Goal: Task Accomplishment & Management: Use online tool/utility

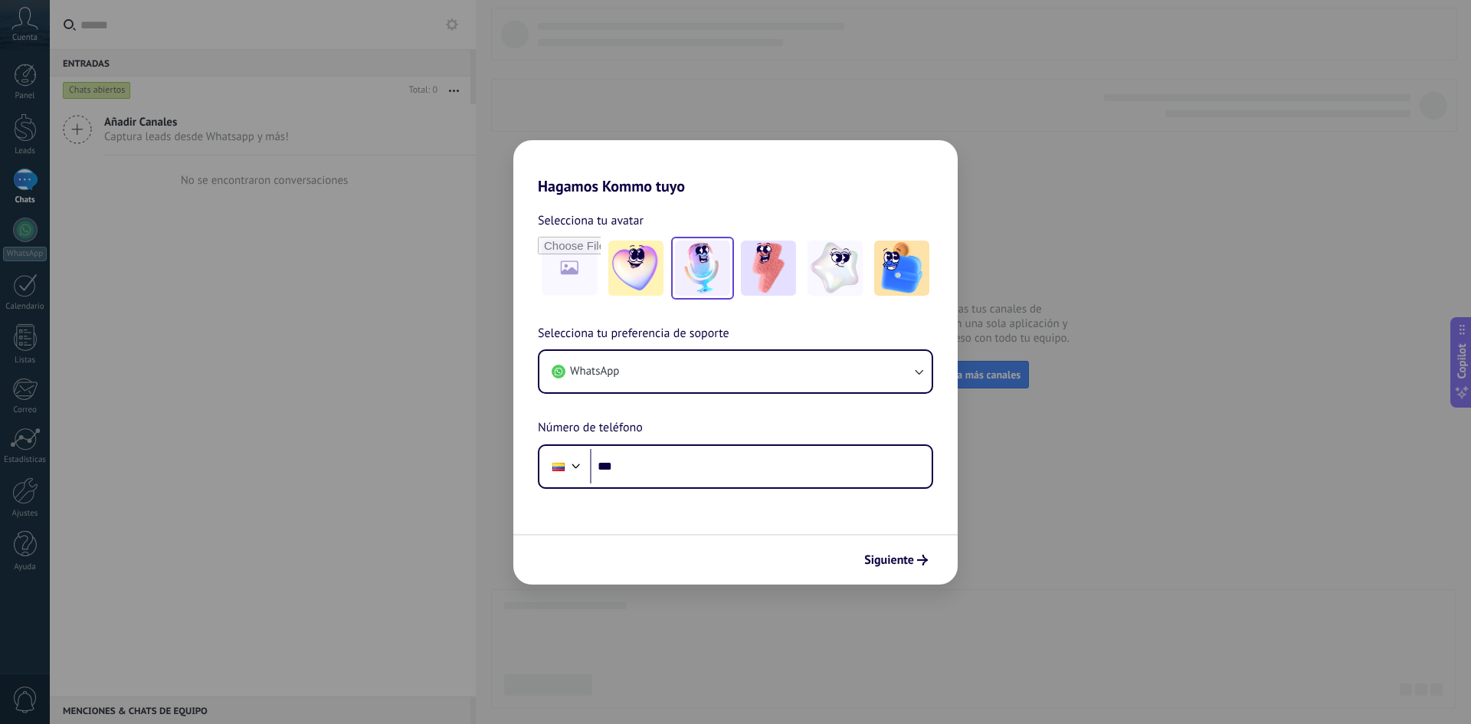
click at [689, 260] on img at bounding box center [702, 268] width 55 height 55
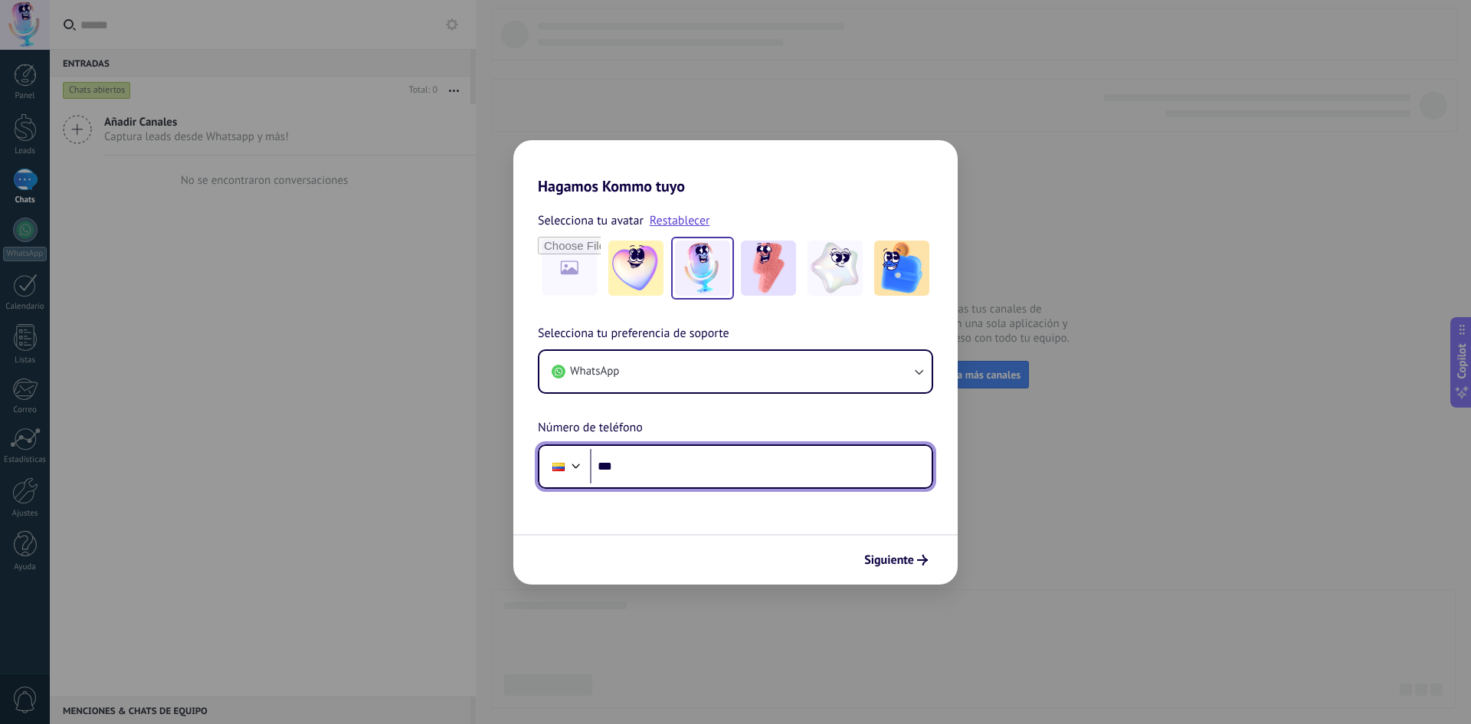
click at [660, 466] on input "***" at bounding box center [761, 466] width 342 height 35
type input "**********"
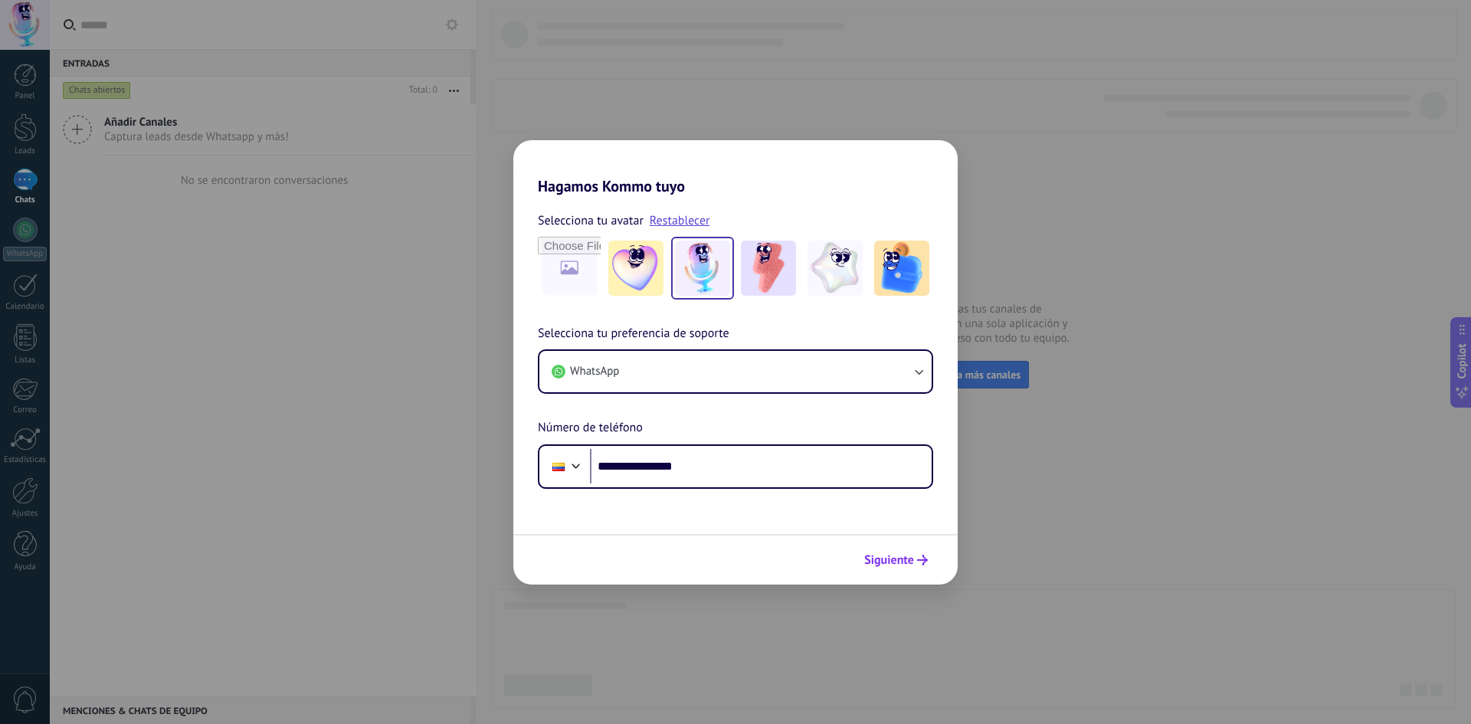
click at [905, 560] on span "Siguiente" at bounding box center [889, 560] width 50 height 11
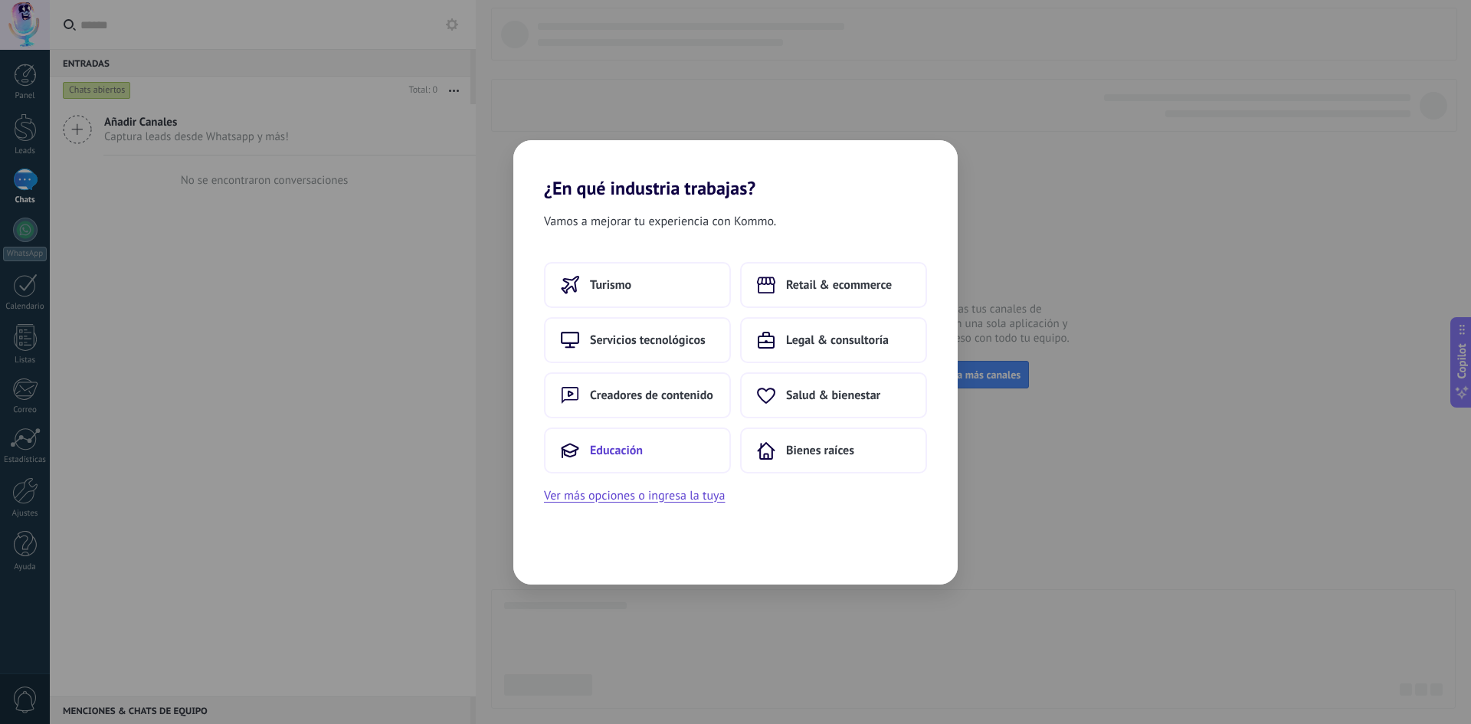
click at [665, 446] on button "Educación" at bounding box center [637, 450] width 187 height 46
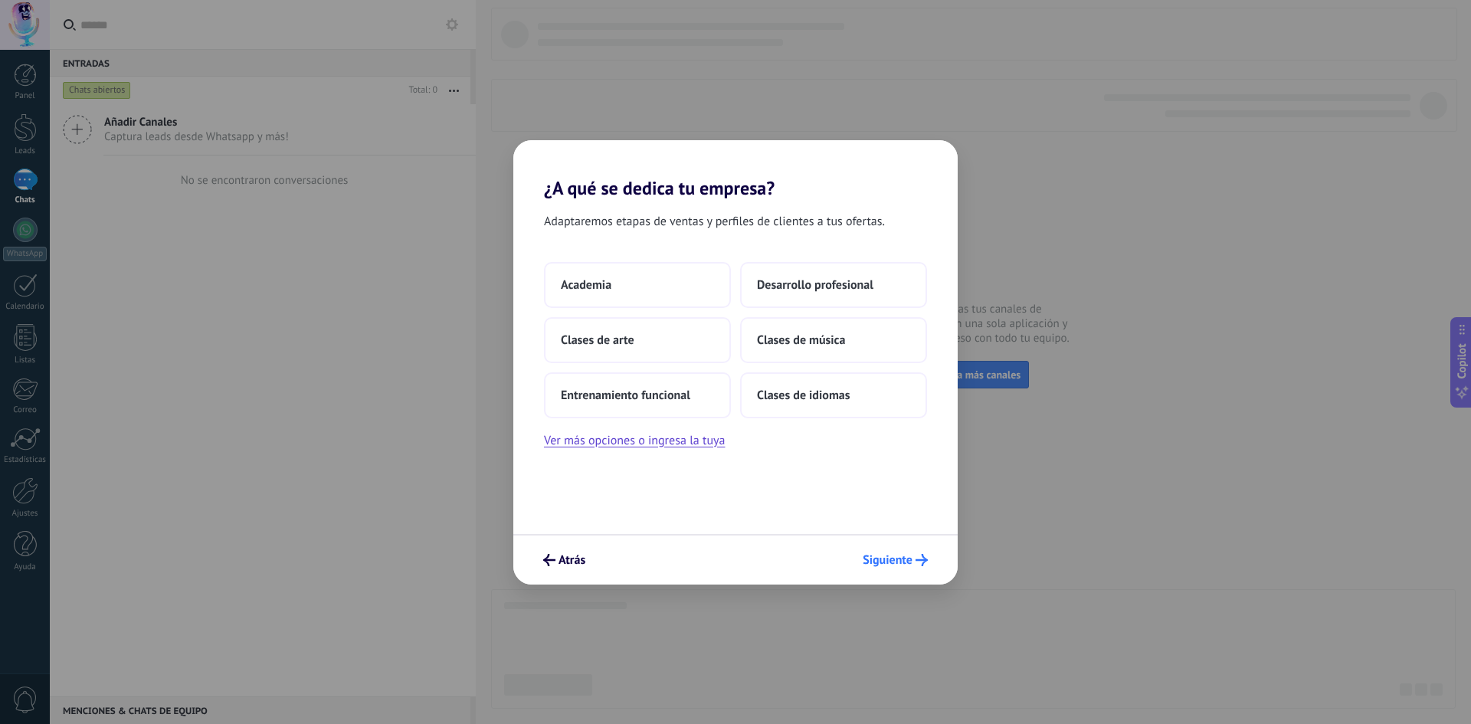
click at [889, 558] on span "Siguiente" at bounding box center [888, 560] width 50 height 11
click at [889, 557] on span "Siguiente" at bounding box center [888, 560] width 50 height 11
click at [558, 558] on span "Atrás" at bounding box center [571, 560] width 27 height 11
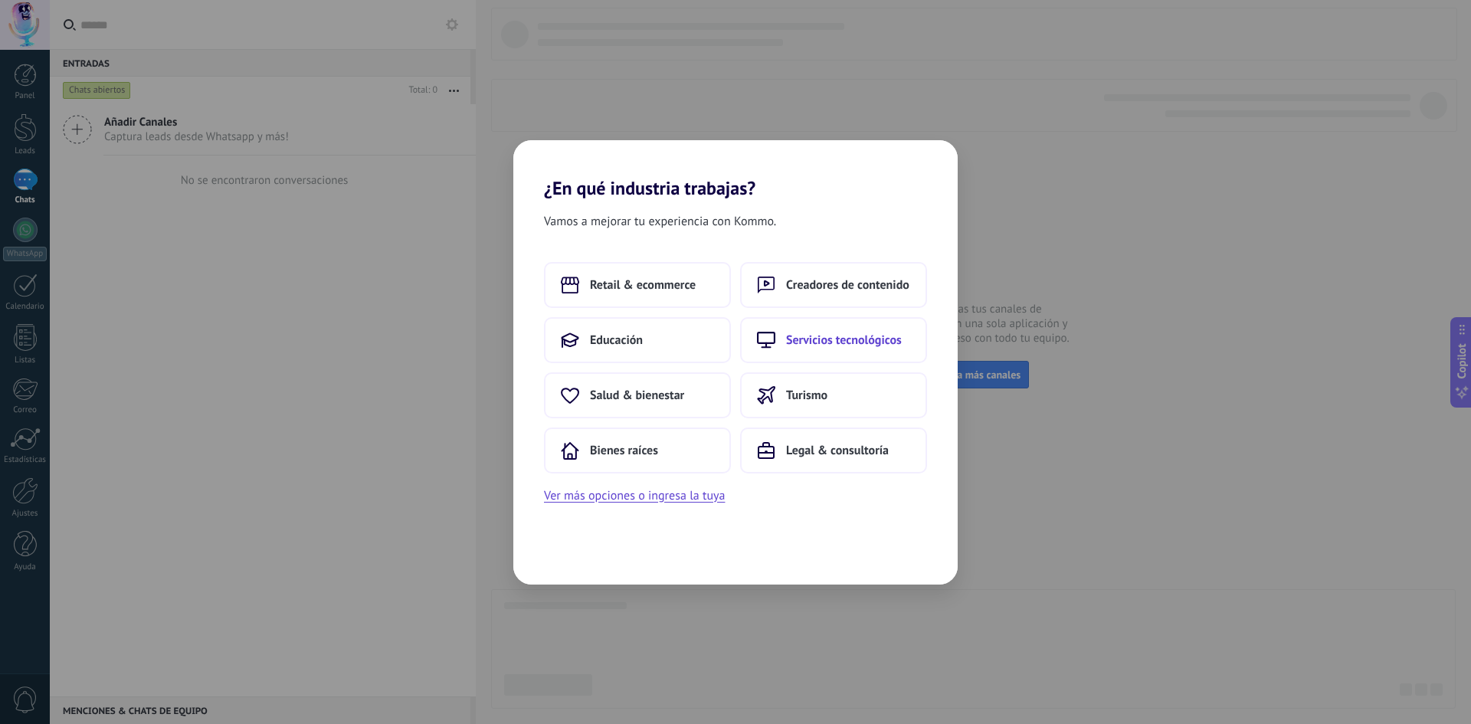
click at [787, 330] on button "Servicios tecnológicos" at bounding box center [833, 340] width 187 height 46
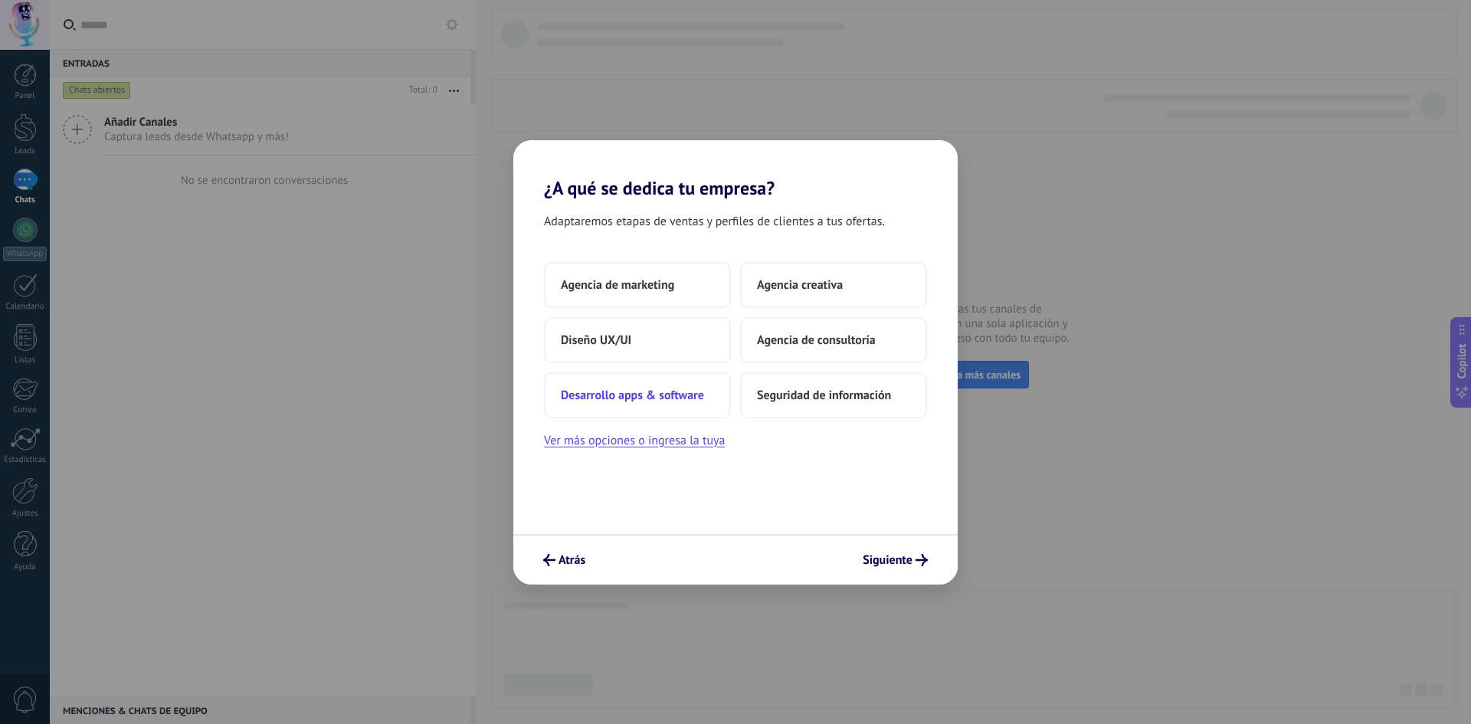
click at [655, 406] on button "Desarrollo apps & software" at bounding box center [637, 395] width 187 height 46
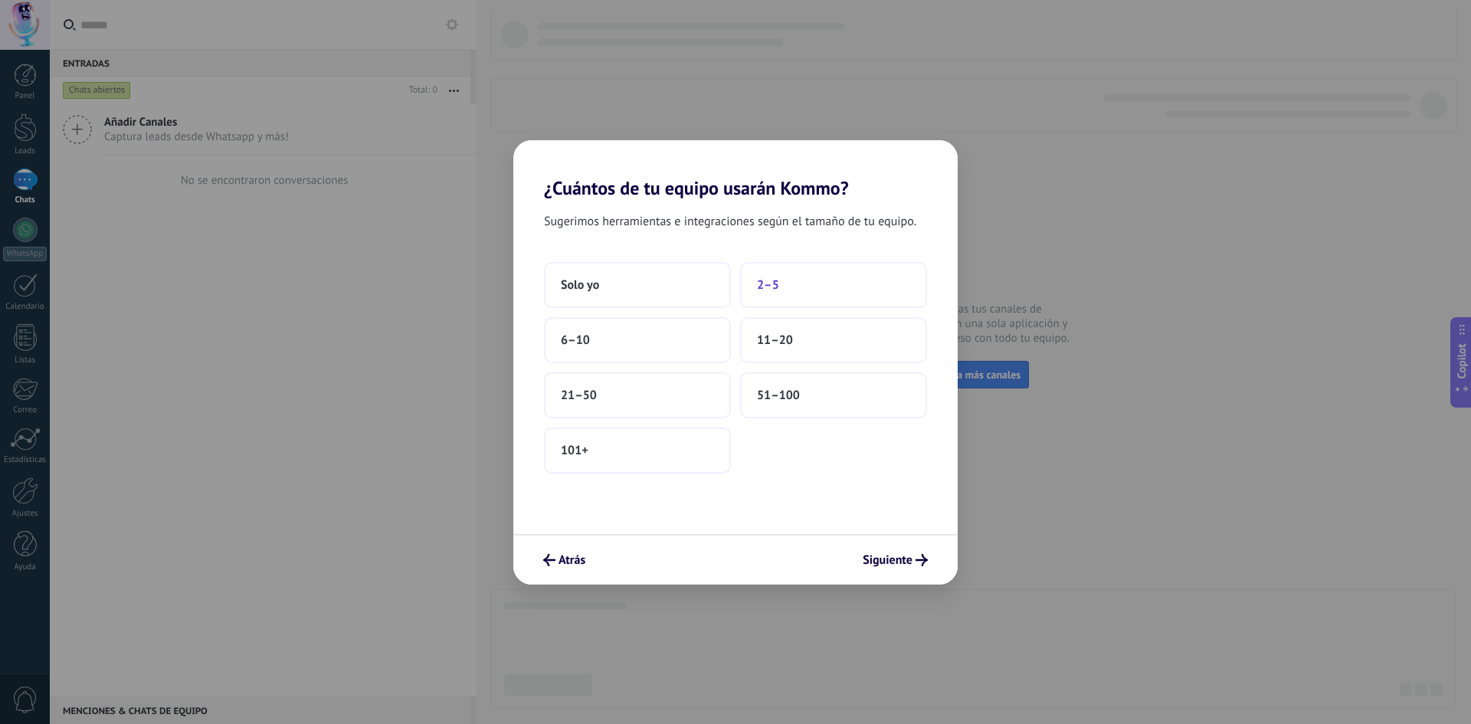
click at [798, 290] on button "2–5" at bounding box center [833, 285] width 187 height 46
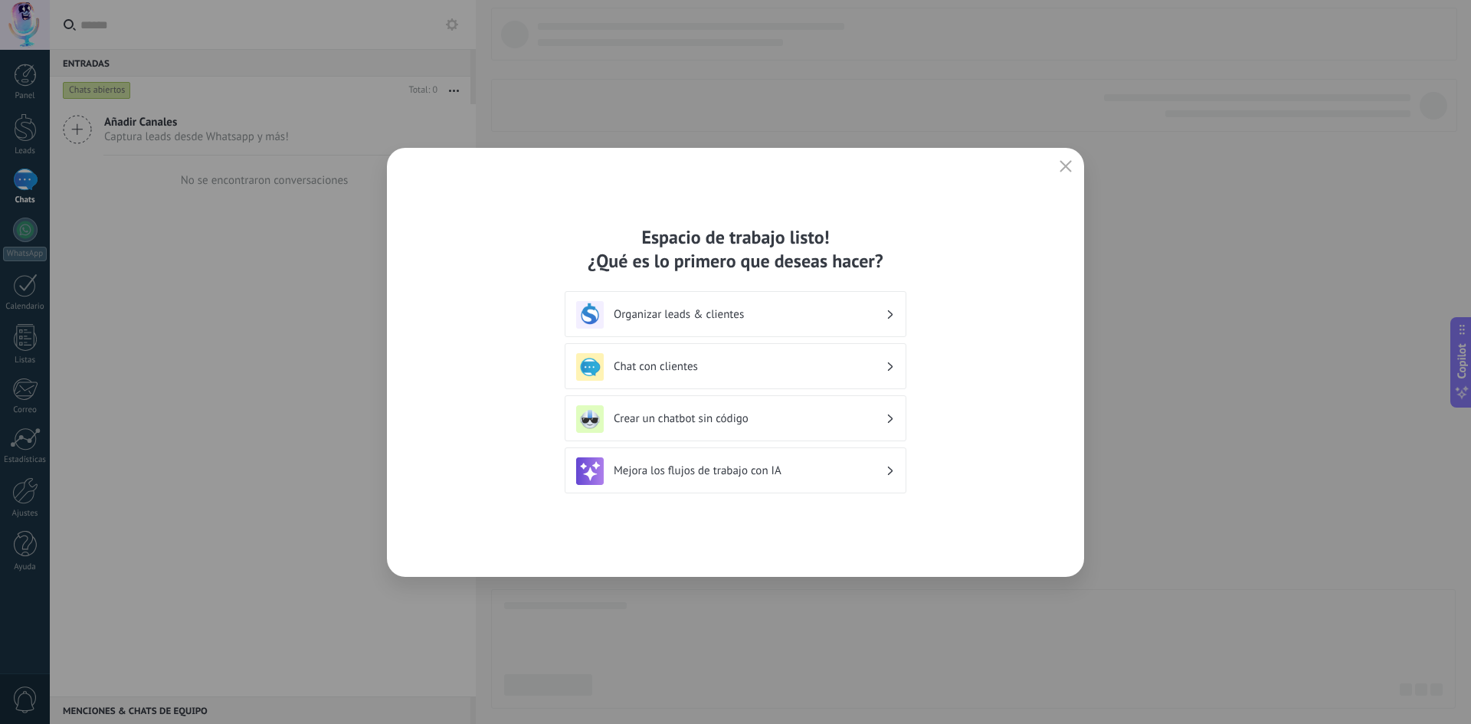
click at [770, 312] on h3 "Organizar leads & clientes" at bounding box center [750, 314] width 272 height 15
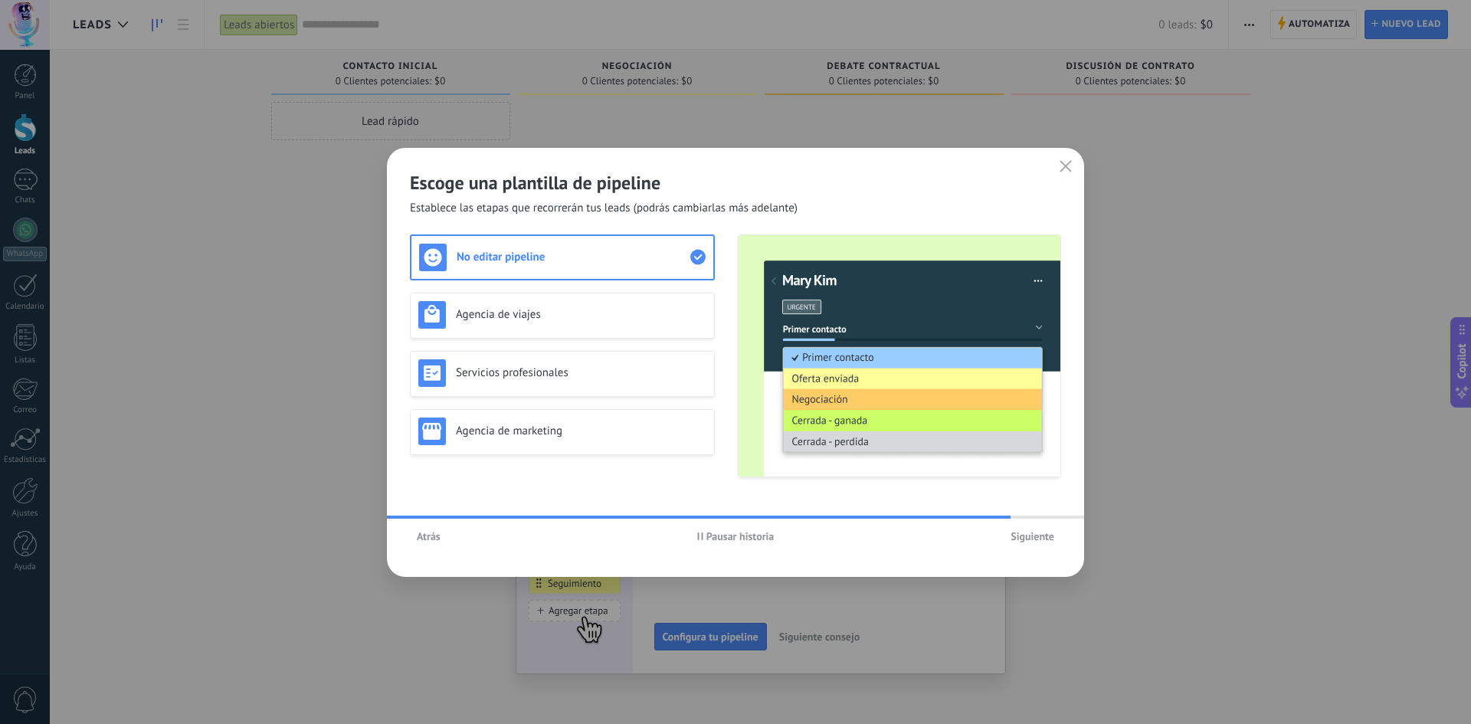
click at [712, 542] on span "Pausar historia" at bounding box center [740, 536] width 68 height 11
click at [712, 542] on span "Iniciar historia" at bounding box center [740, 536] width 66 height 11
click at [1026, 539] on span "Siguiente" at bounding box center [1032, 536] width 44 height 11
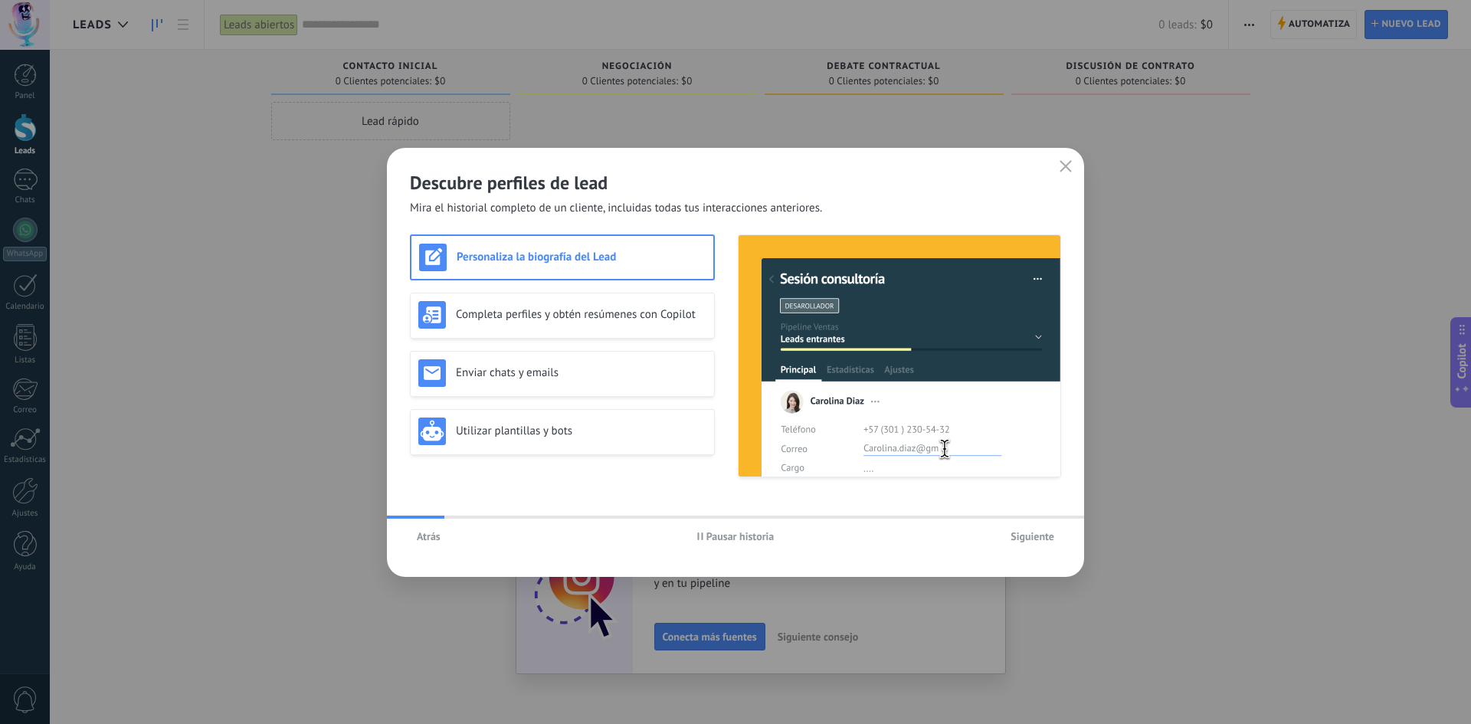
click at [1026, 539] on span "Siguiente" at bounding box center [1032, 536] width 44 height 11
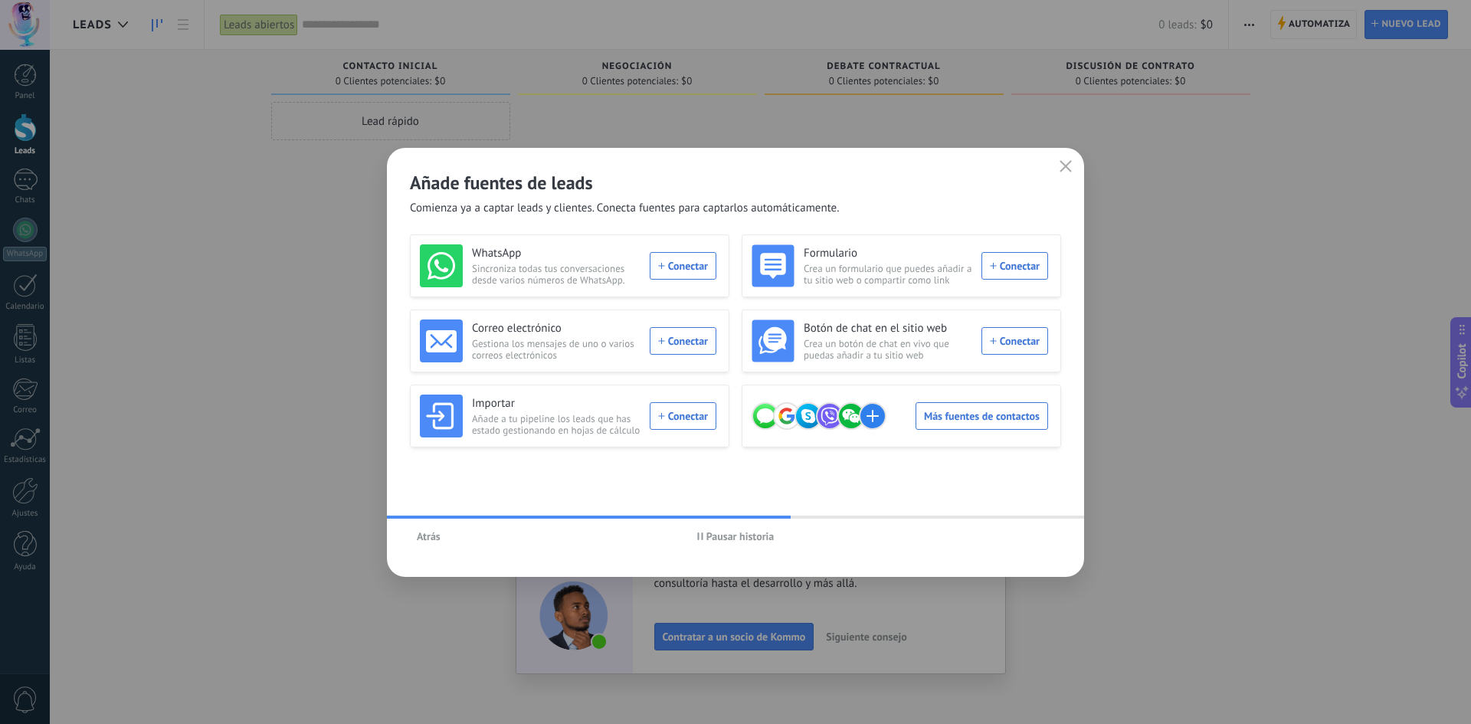
click at [736, 533] on span "Pausar historia" at bounding box center [740, 536] width 68 height 11
click at [1069, 169] on use "button" at bounding box center [1065, 165] width 11 height 11
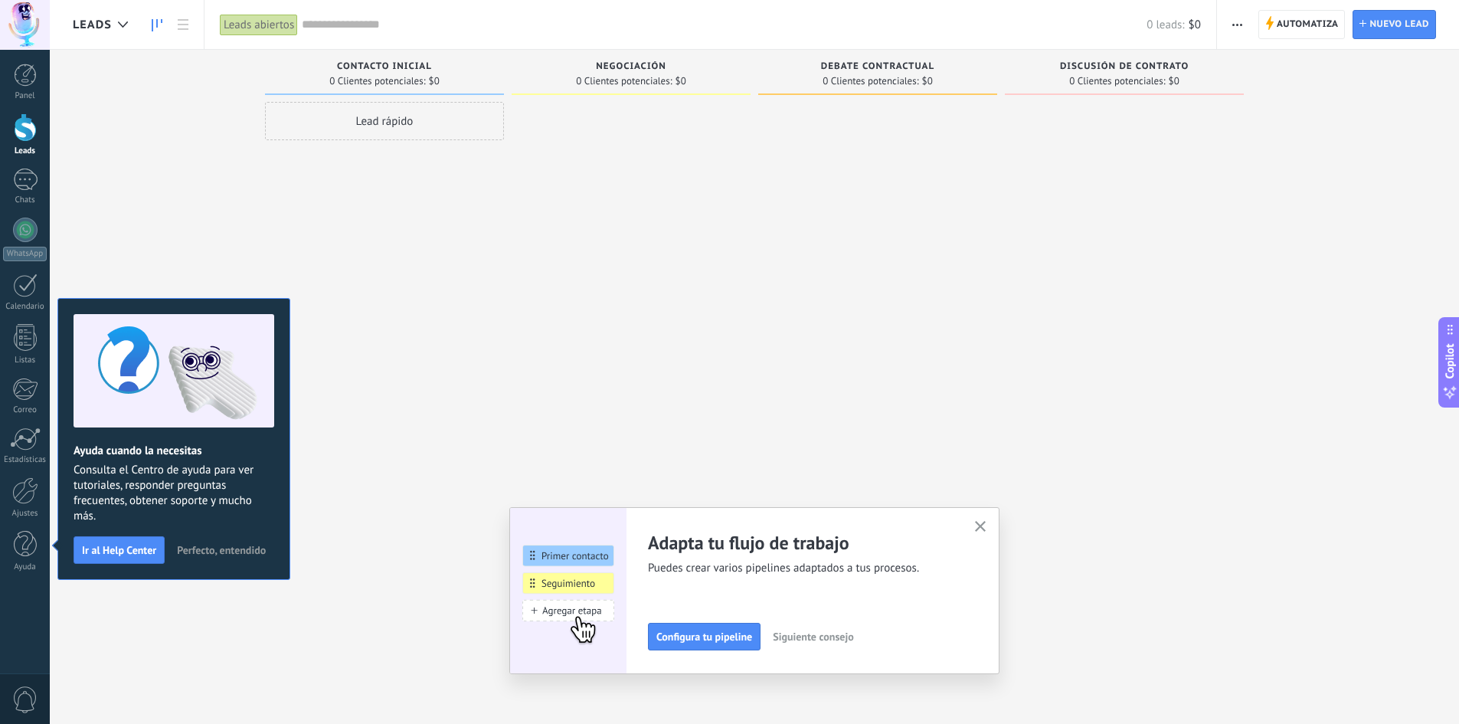
click at [983, 533] on span "button" at bounding box center [980, 527] width 11 height 13
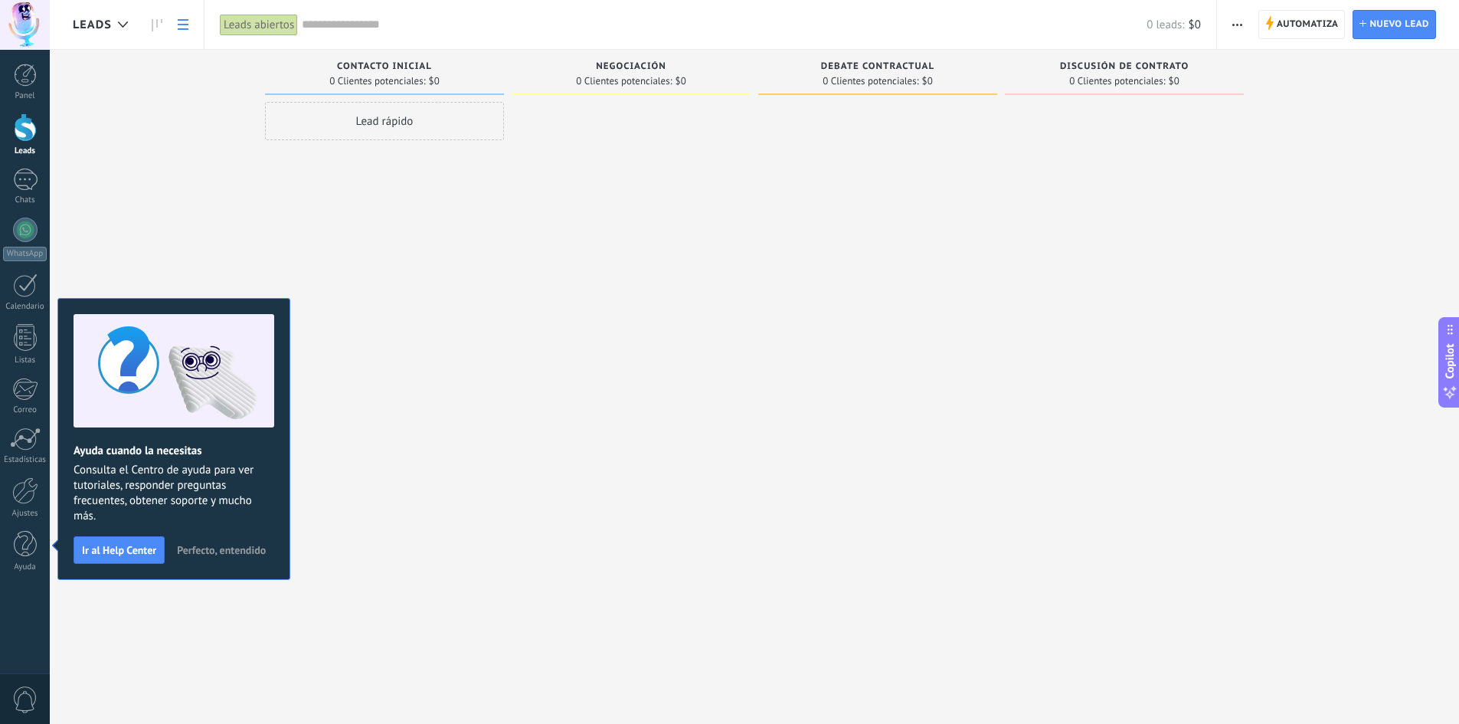
click at [188, 18] on link at bounding box center [183, 25] width 26 height 30
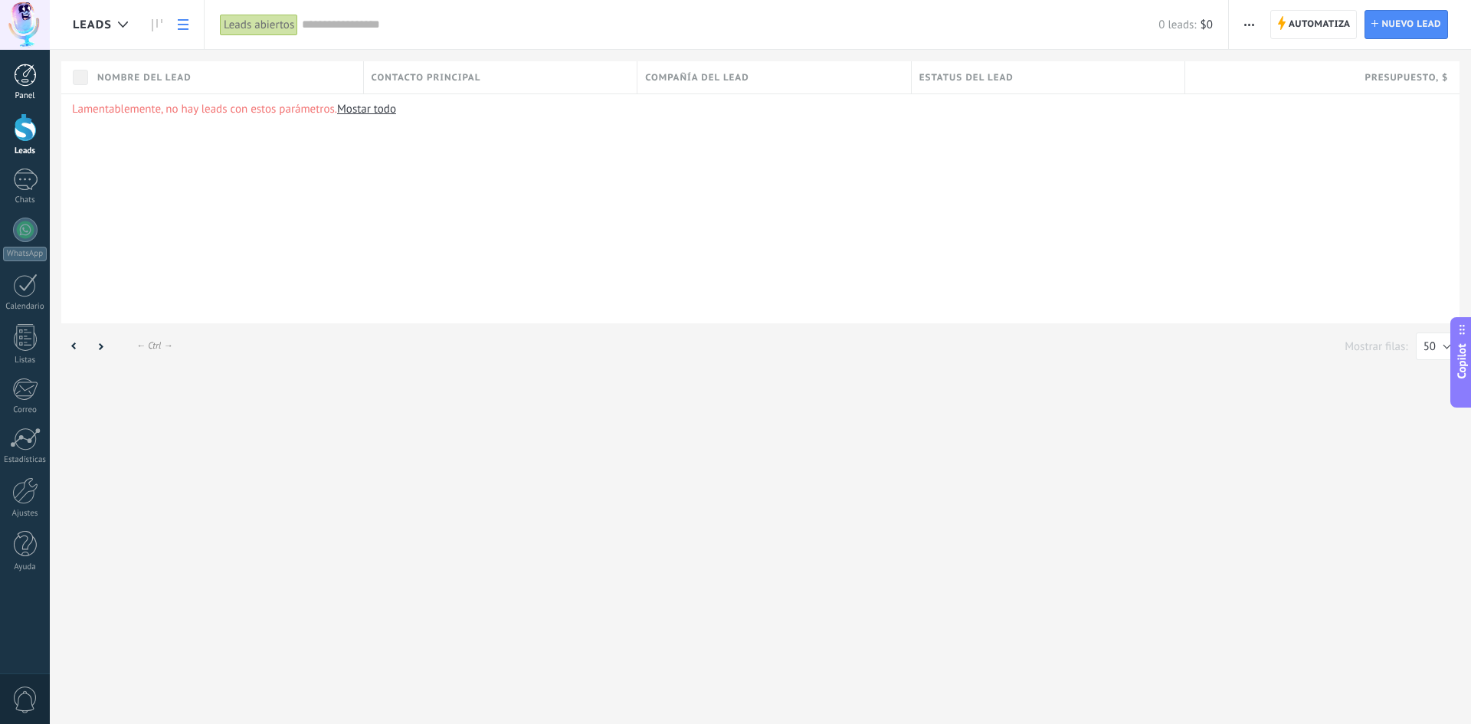
click at [7, 71] on link "Panel" at bounding box center [25, 83] width 50 height 38
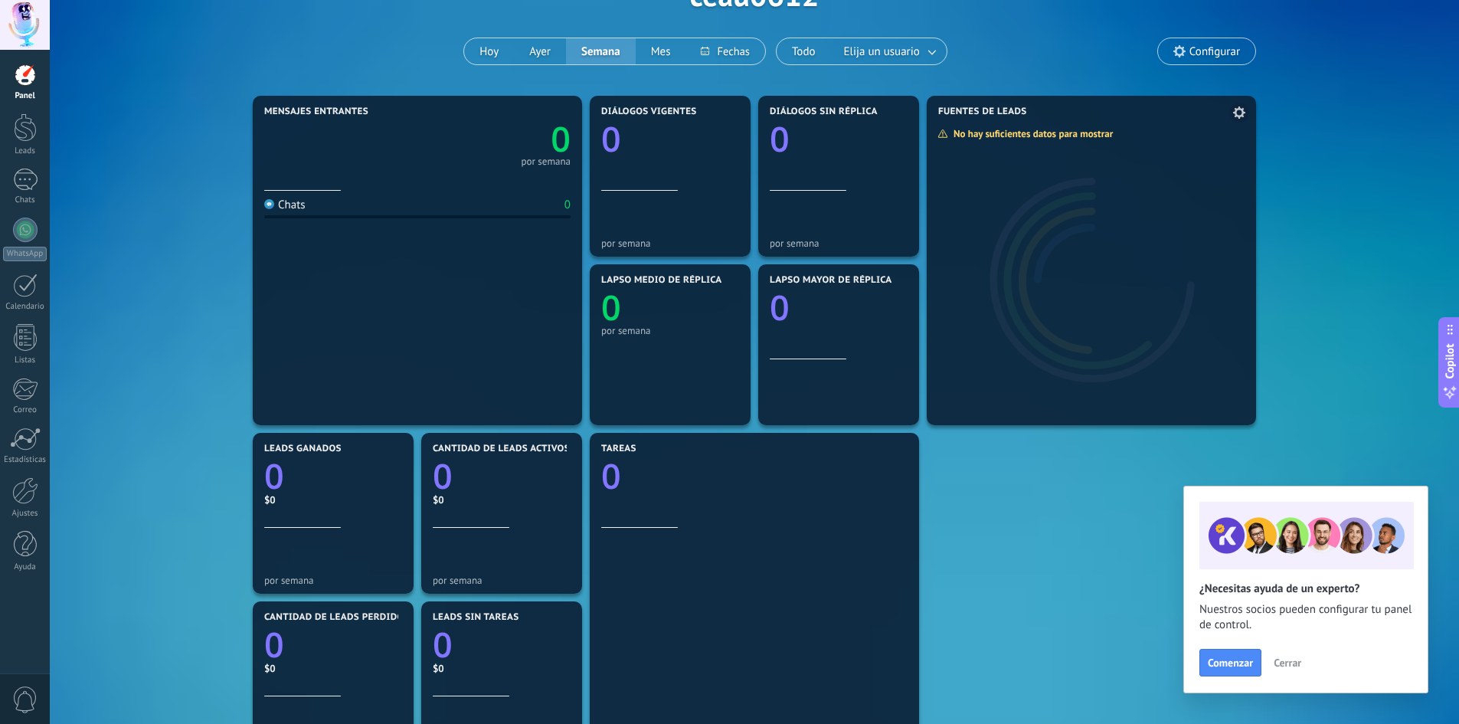
scroll to position [130, 0]
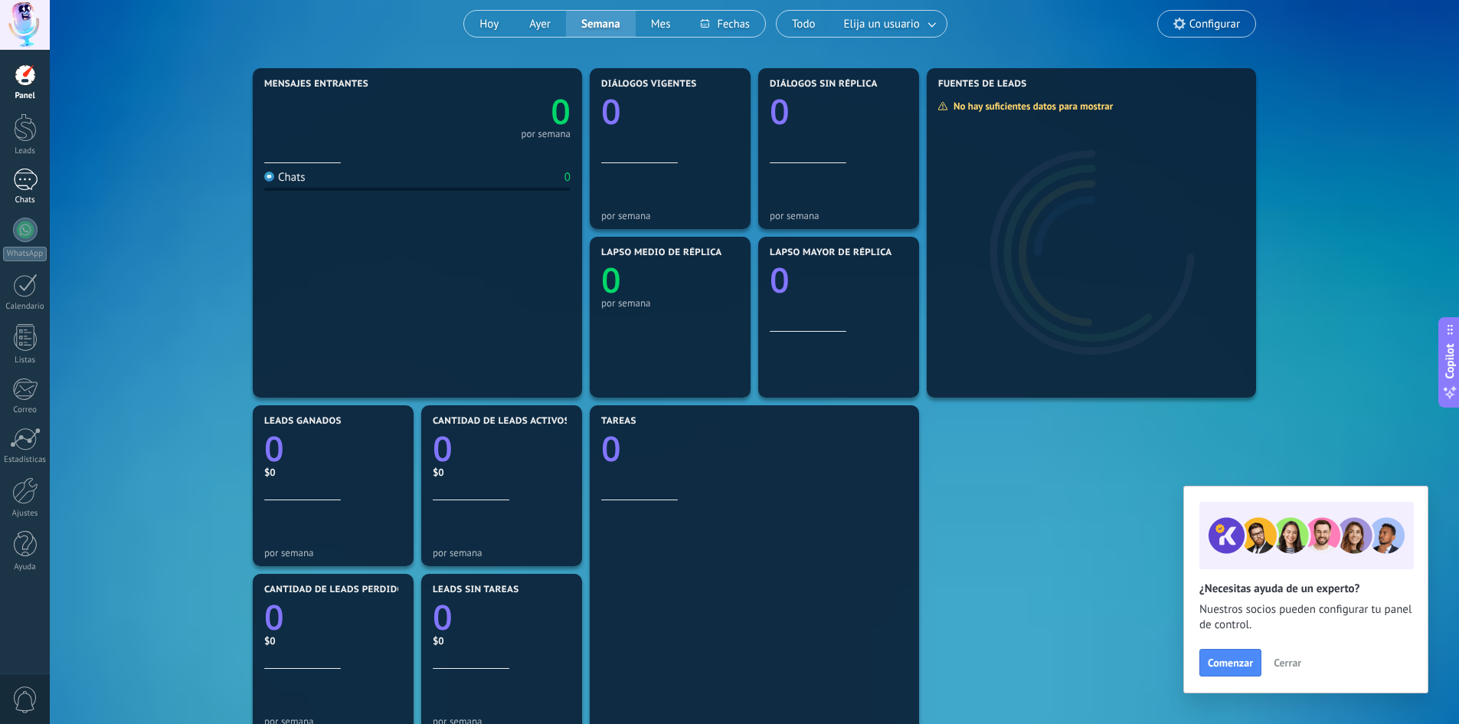
click at [18, 185] on div at bounding box center [25, 180] width 25 height 22
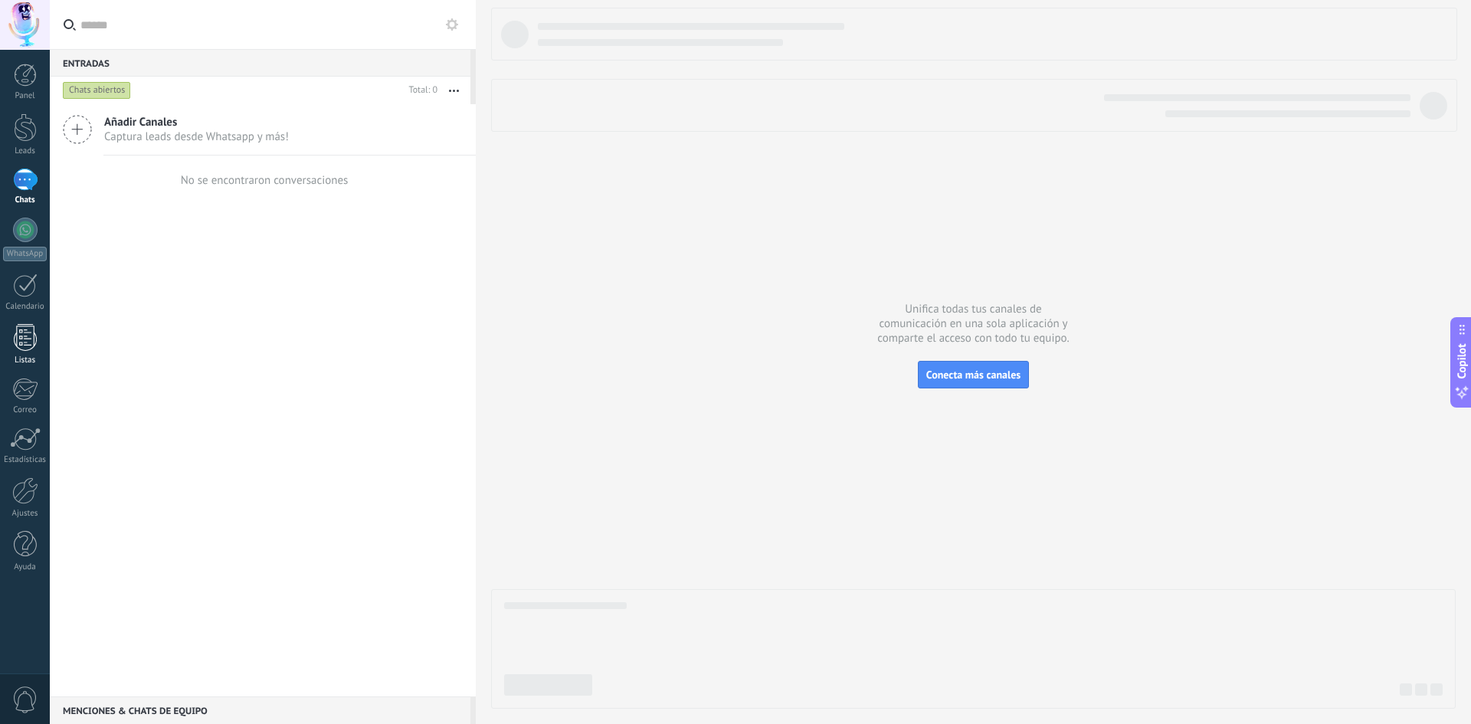
click at [25, 336] on div at bounding box center [25, 337] width 23 height 27
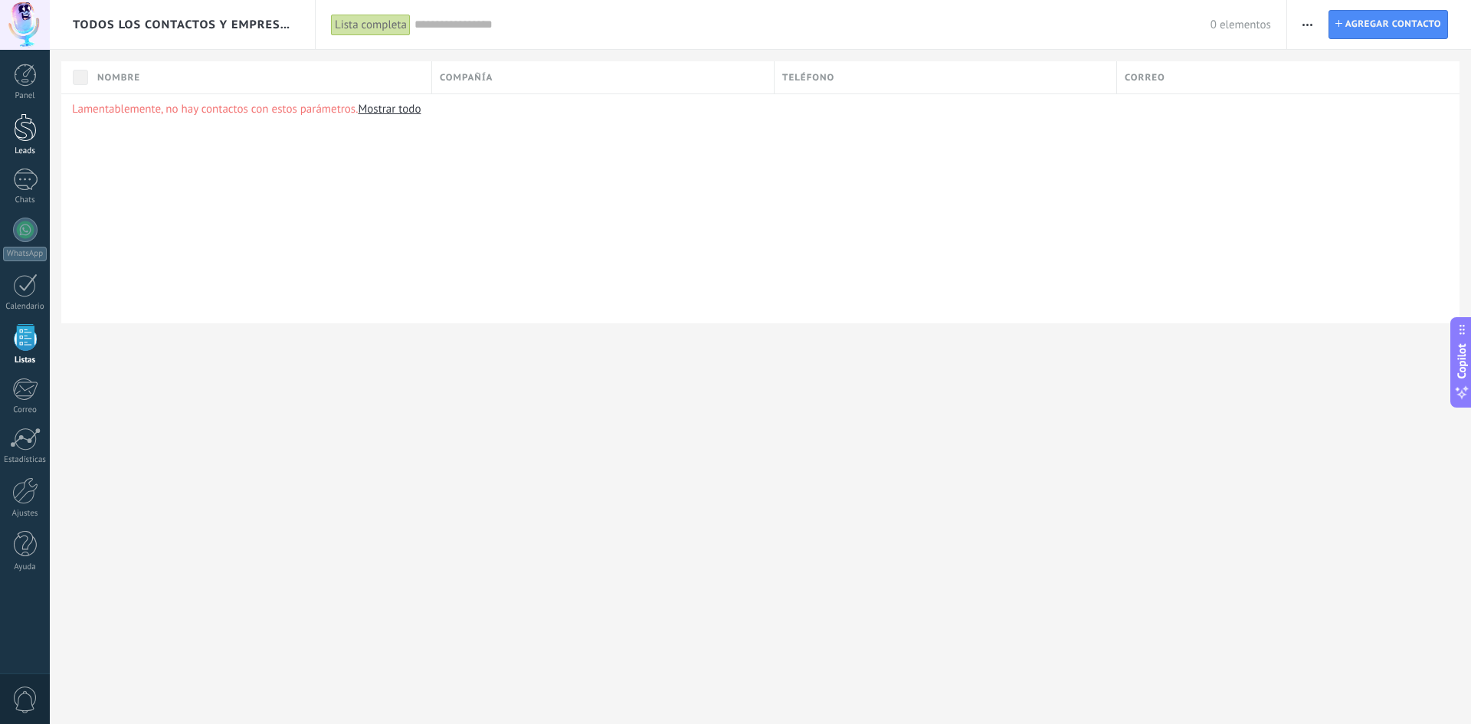
click at [18, 126] on div at bounding box center [25, 127] width 23 height 28
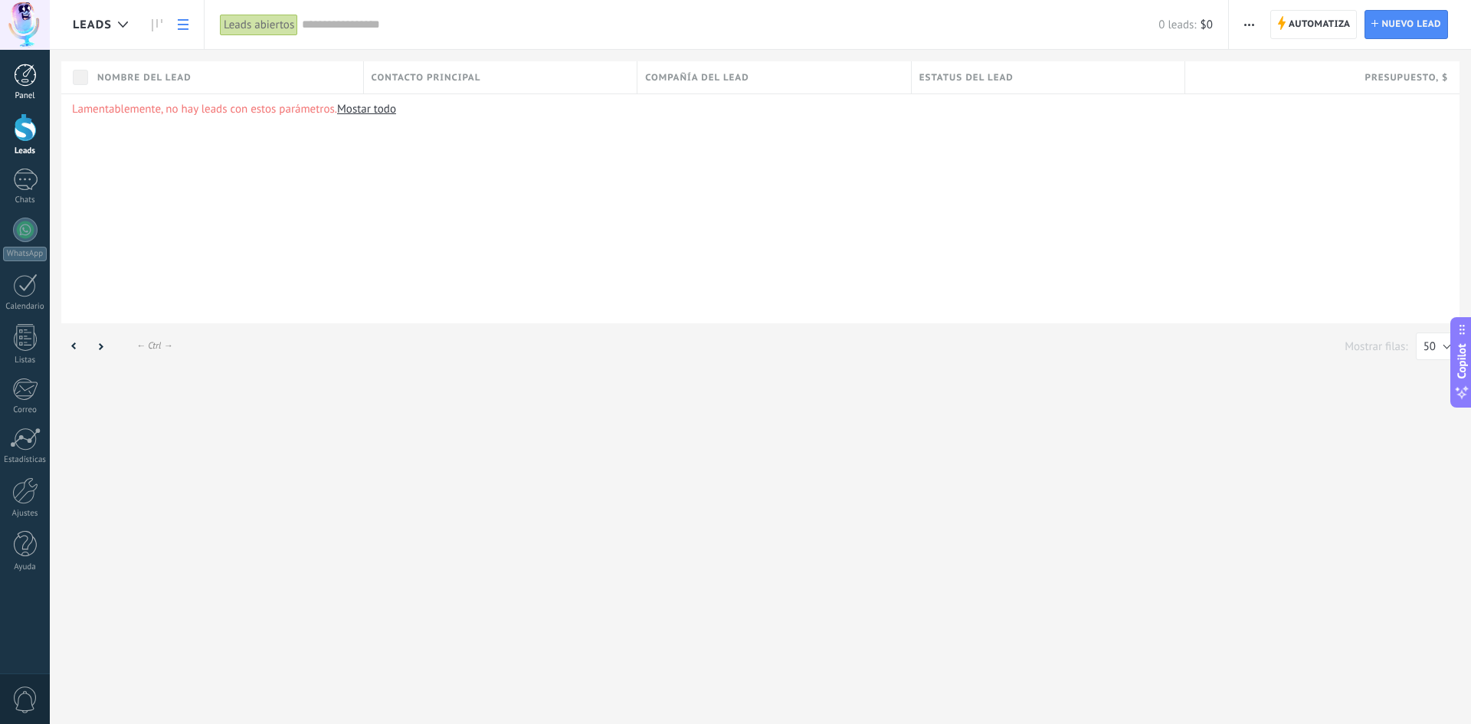
click at [34, 76] on div at bounding box center [25, 75] width 23 height 23
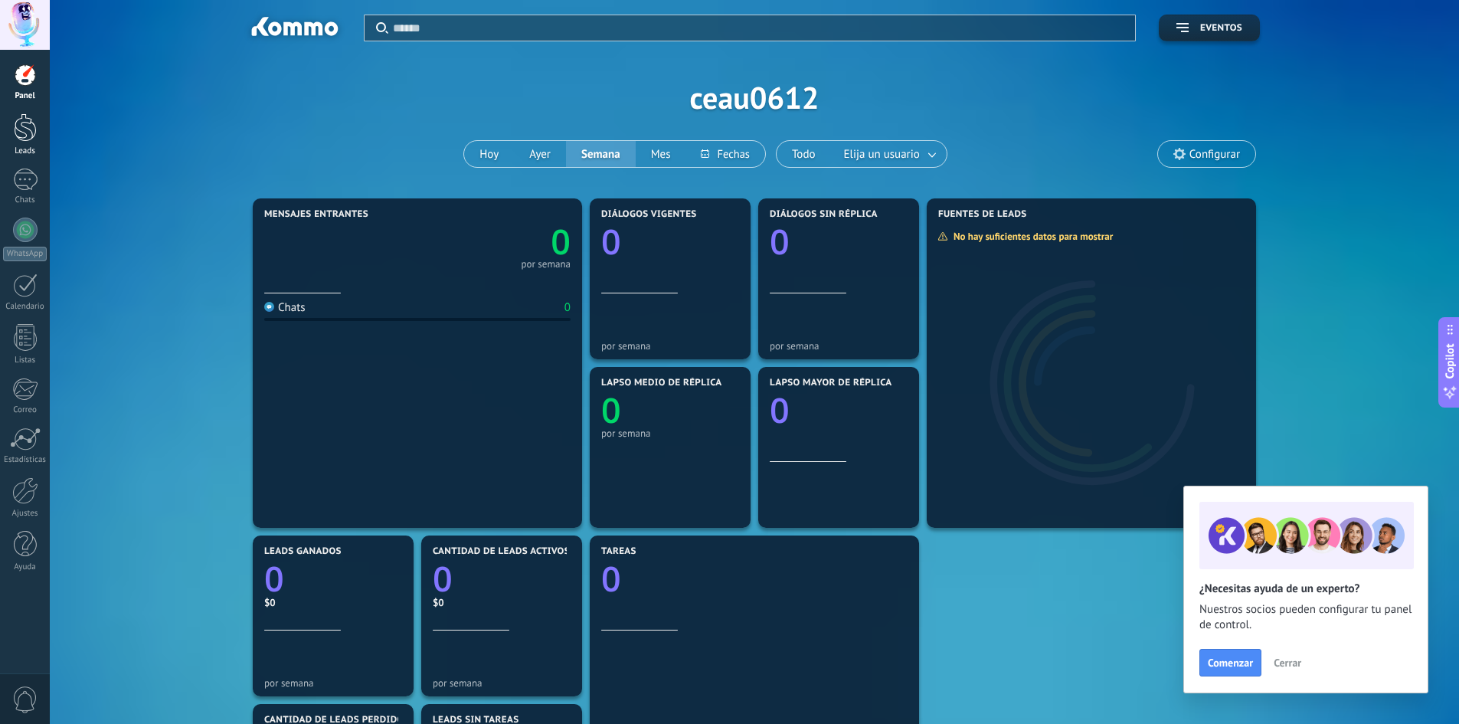
click at [15, 125] on div at bounding box center [25, 127] width 23 height 28
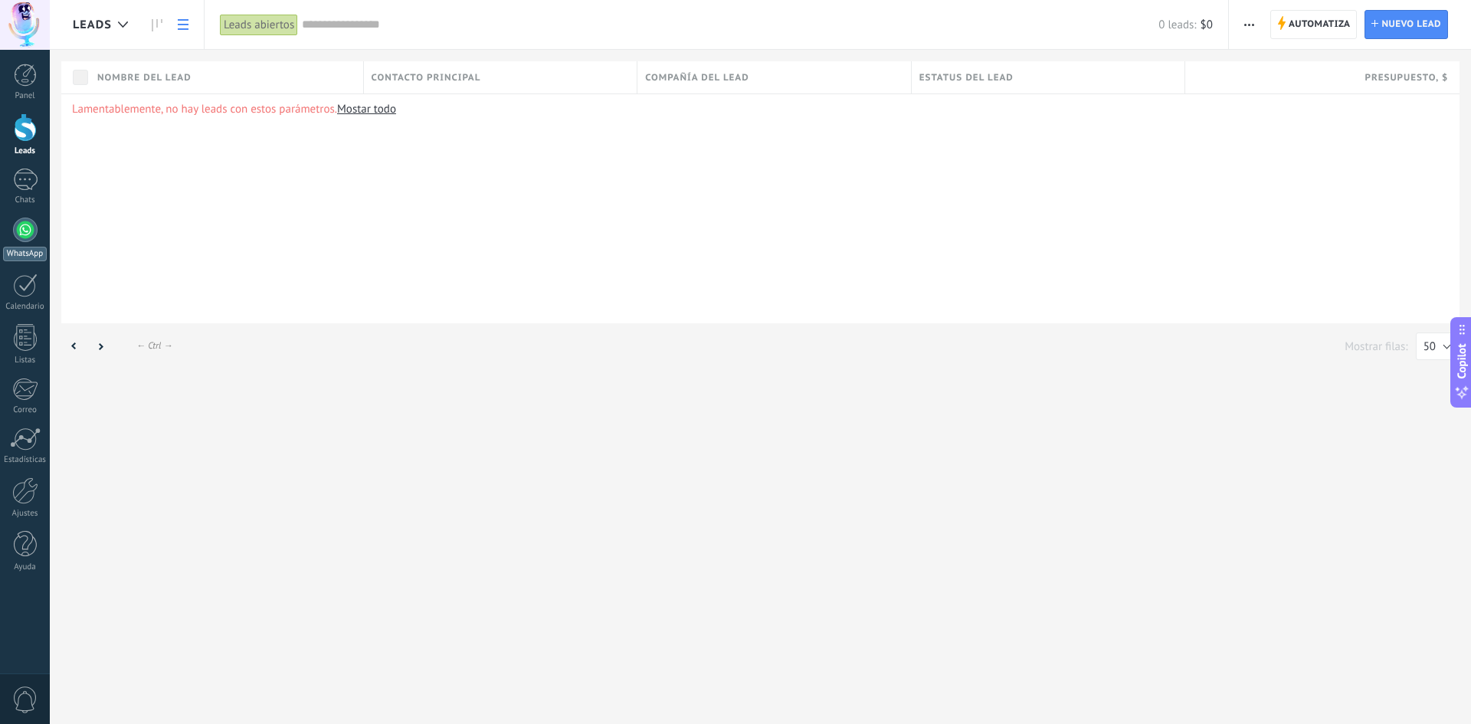
click at [26, 236] on div at bounding box center [25, 230] width 25 height 25
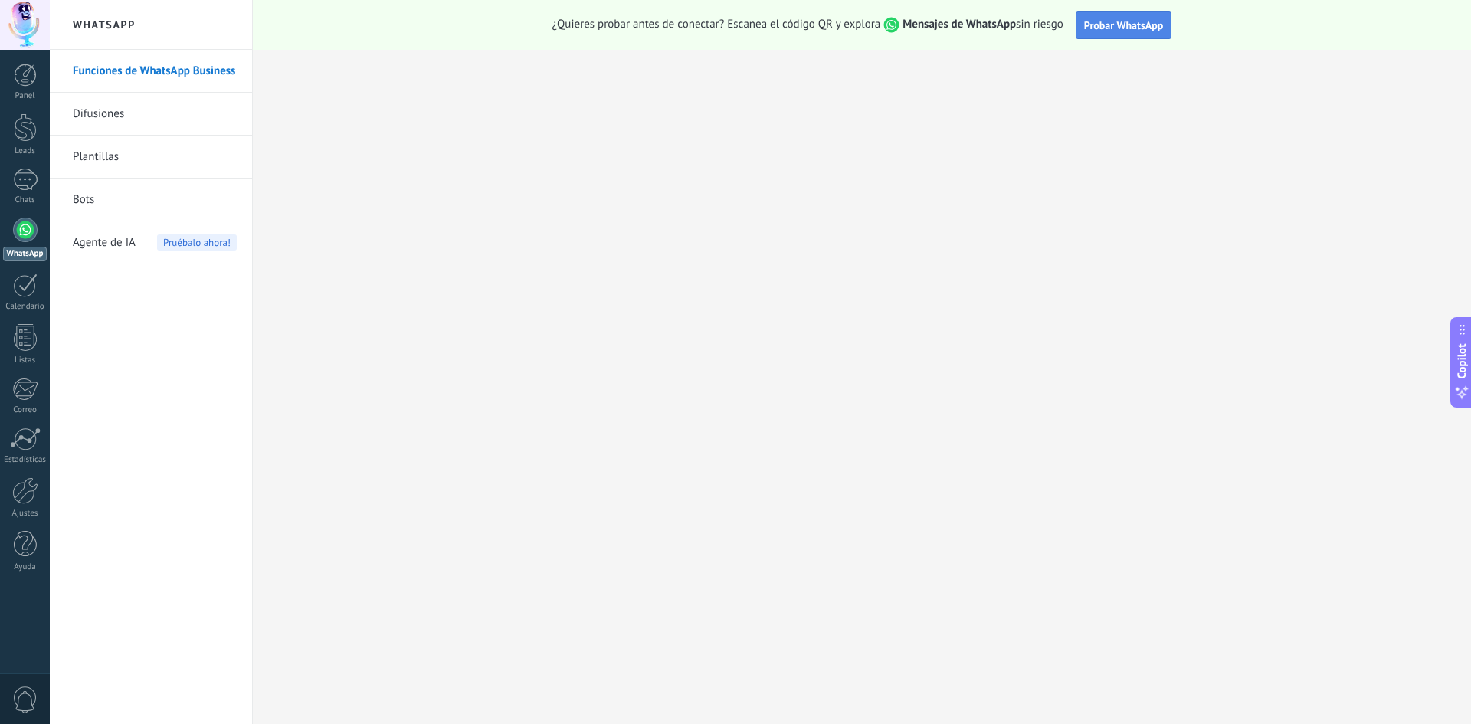
click at [1101, 31] on span "Probar WhatsApp" at bounding box center [1124, 25] width 80 height 14
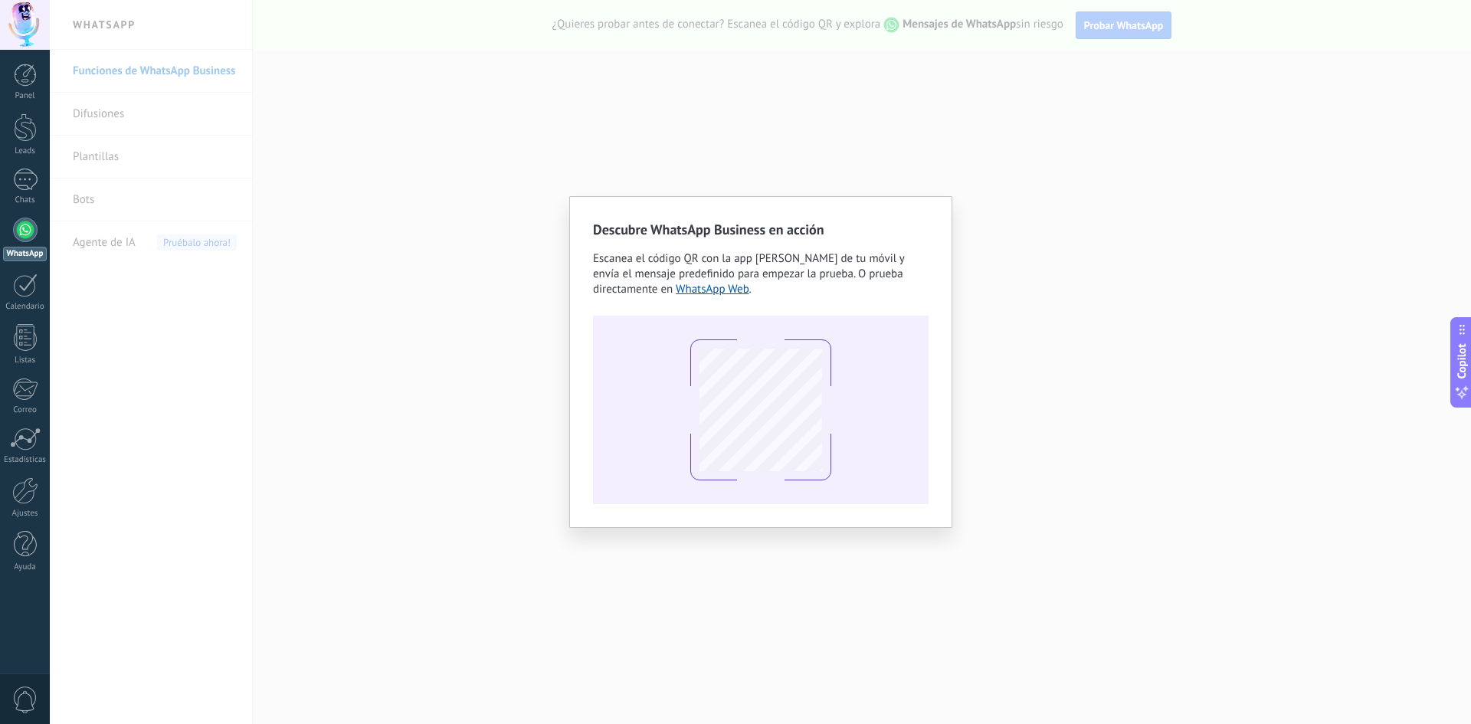
click at [1196, 355] on div "Descubre WhatsApp Business en acción Escanea el código QR con la app [PERSON_NA…" at bounding box center [760, 362] width 1421 height 724
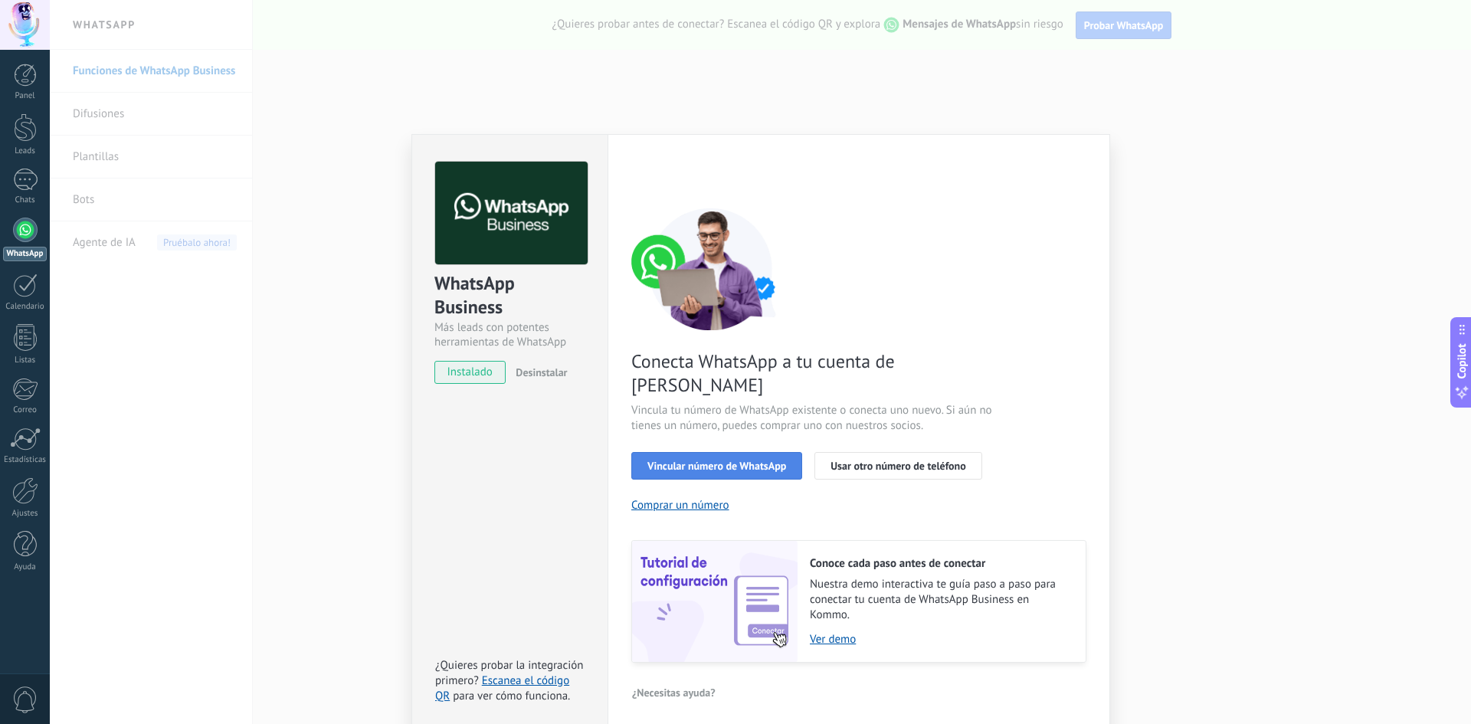
click at [761, 460] on span "Vincular número de WhatsApp" at bounding box center [716, 465] width 139 height 11
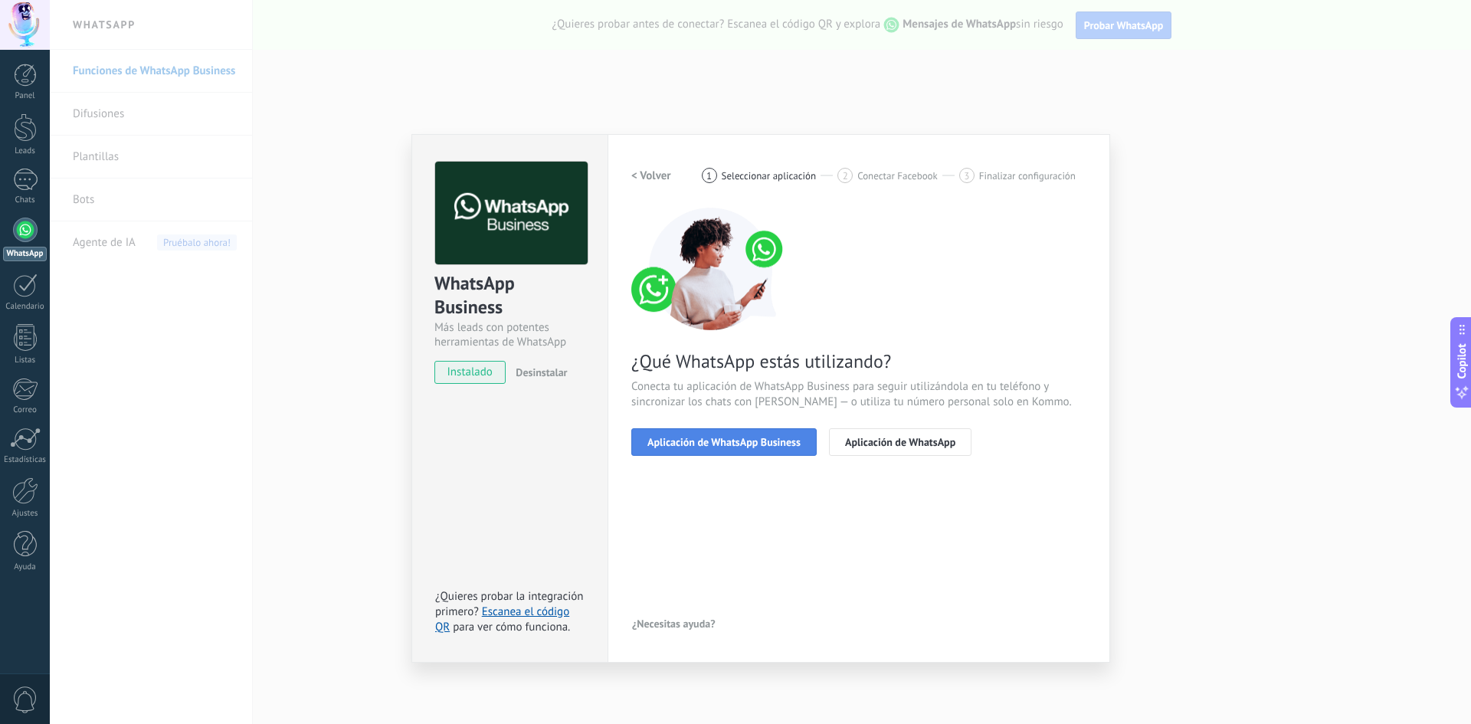
click at [767, 437] on span "Aplicación de WhatsApp Business" at bounding box center [723, 442] width 153 height 11
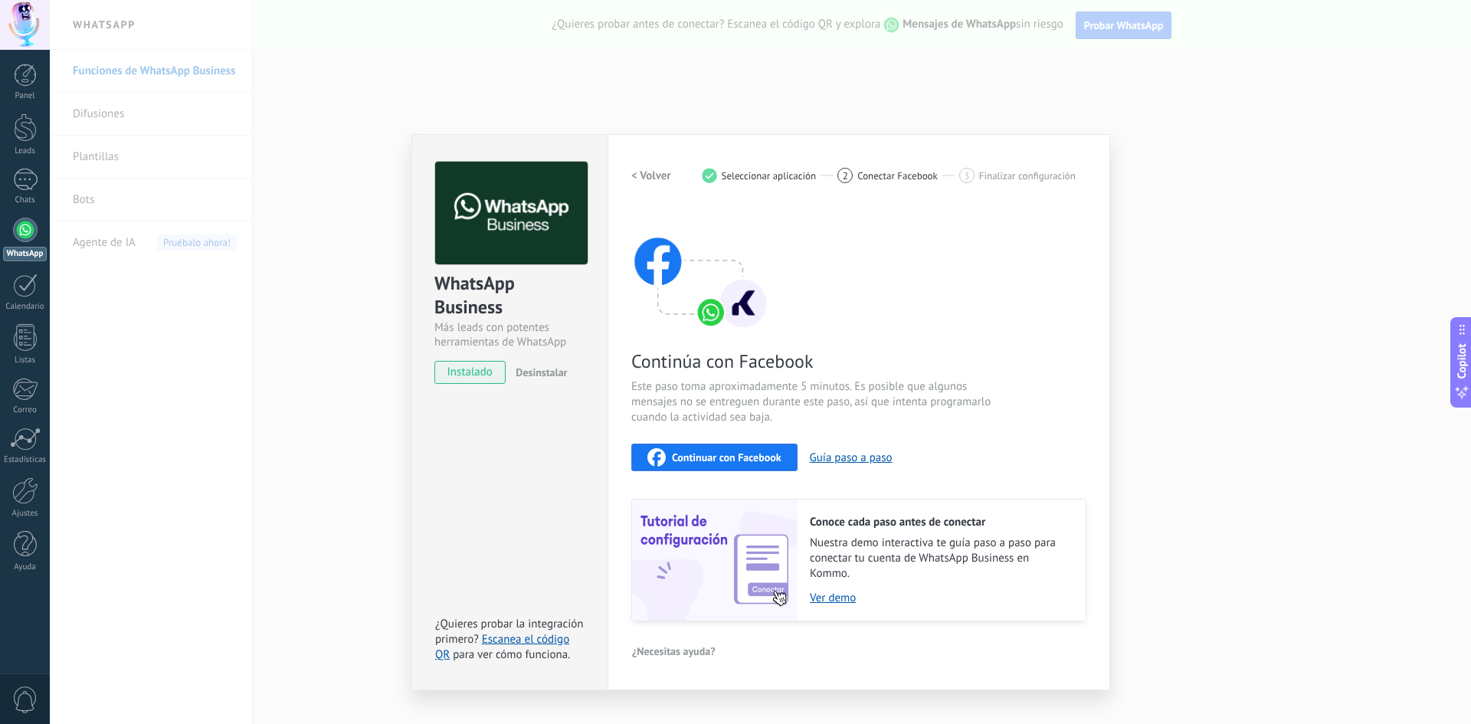
click at [755, 453] on span "Continuar con Facebook" at bounding box center [727, 457] width 110 height 11
click at [677, 81] on div "WhatsApp Business Más leads con potentes herramientas de WhatsApp instalado Des…" at bounding box center [760, 362] width 1421 height 724
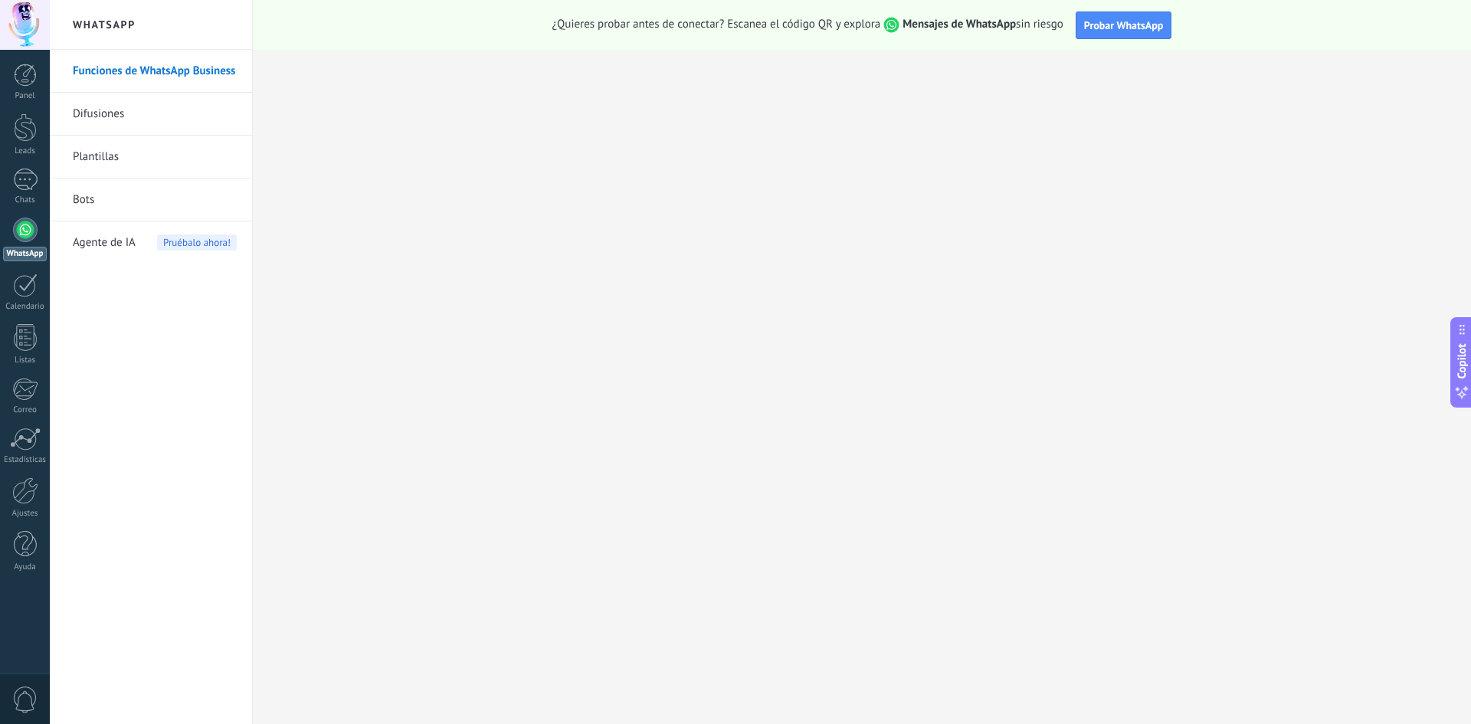
click at [126, 114] on link "Difusiones" at bounding box center [155, 114] width 164 height 43
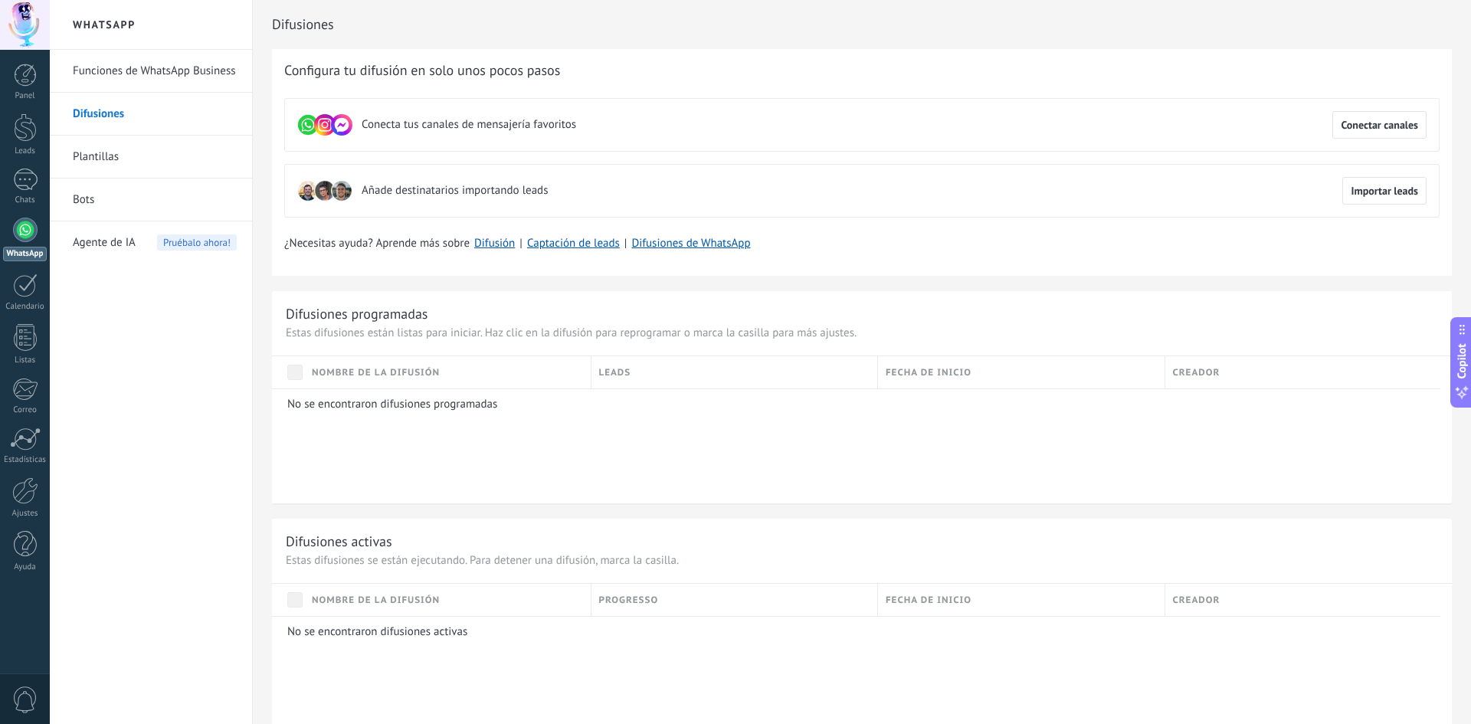
click at [157, 162] on link "Plantillas" at bounding box center [155, 157] width 164 height 43
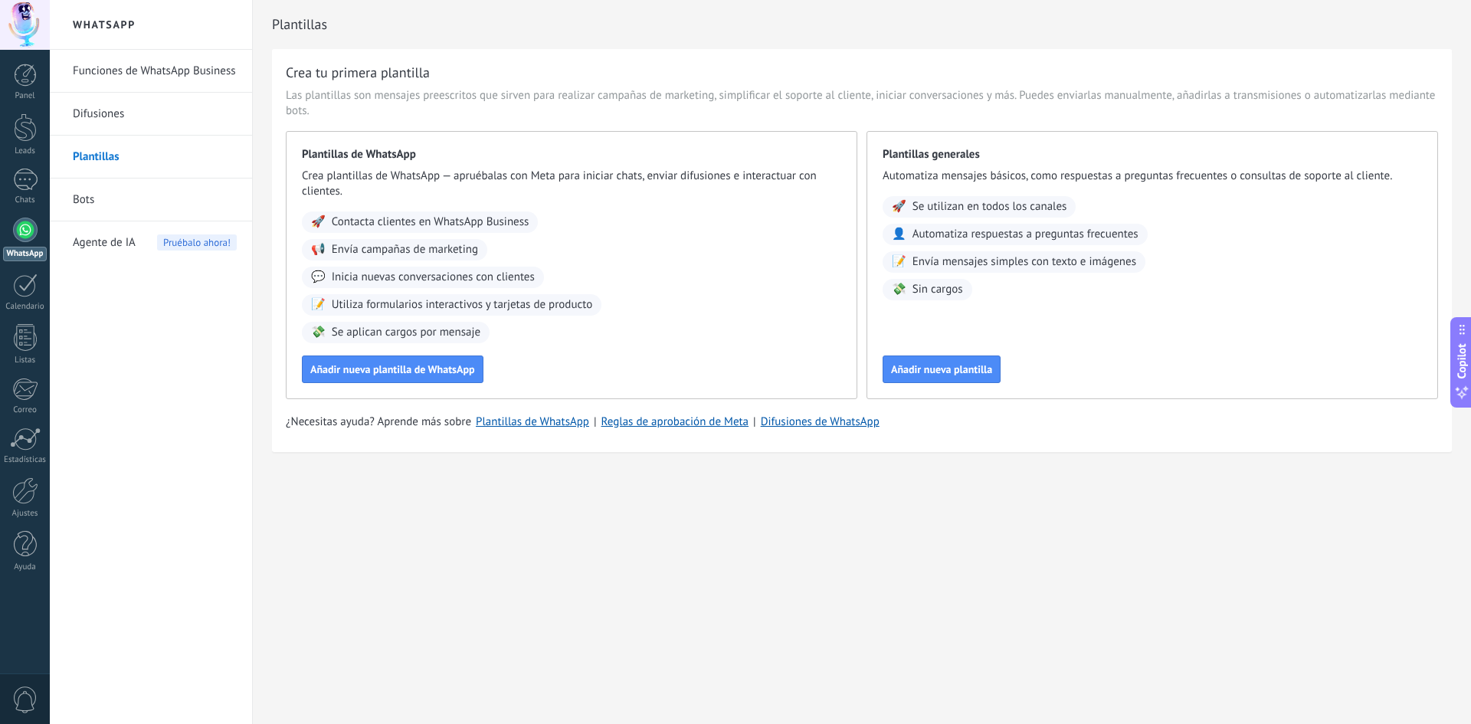
click at [161, 193] on link "Bots" at bounding box center [155, 199] width 164 height 43
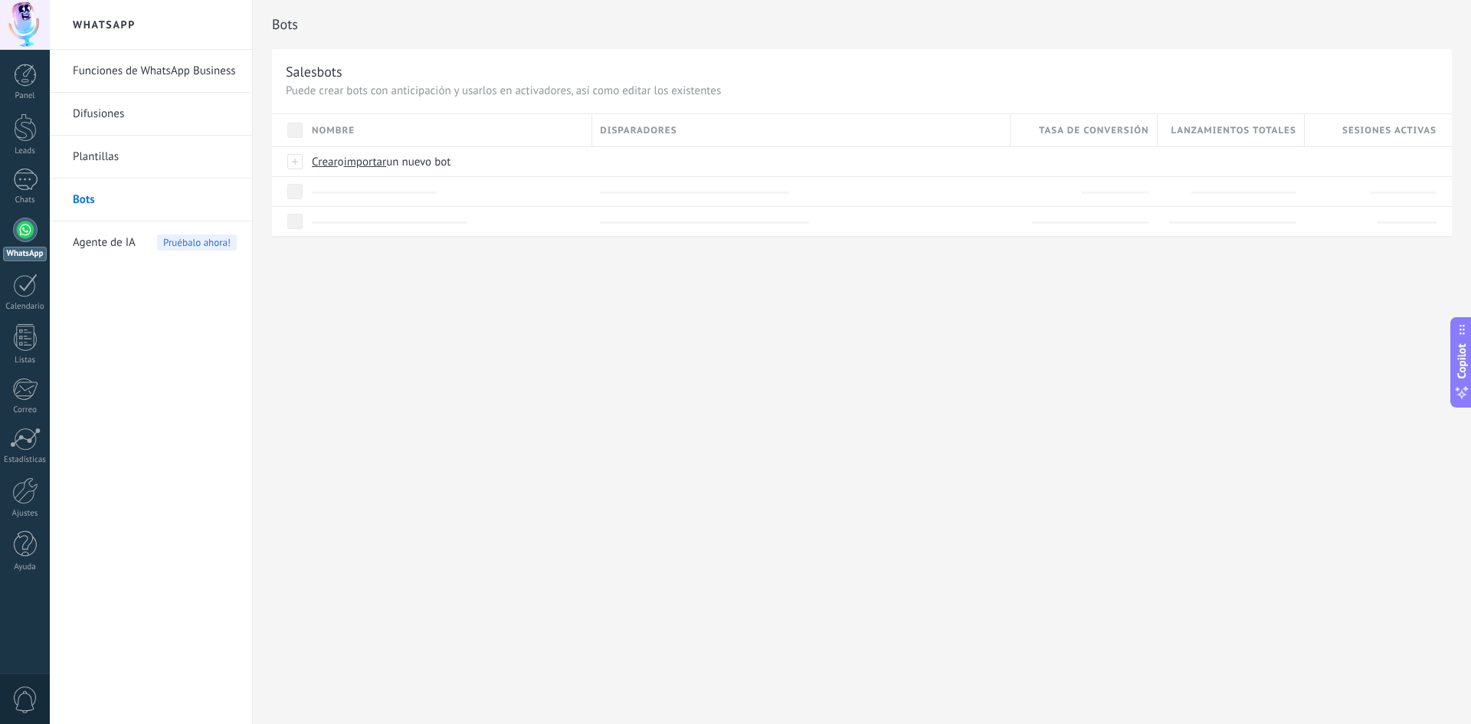
click at [176, 77] on link "Funciones de WhatsApp Business" at bounding box center [155, 71] width 164 height 43
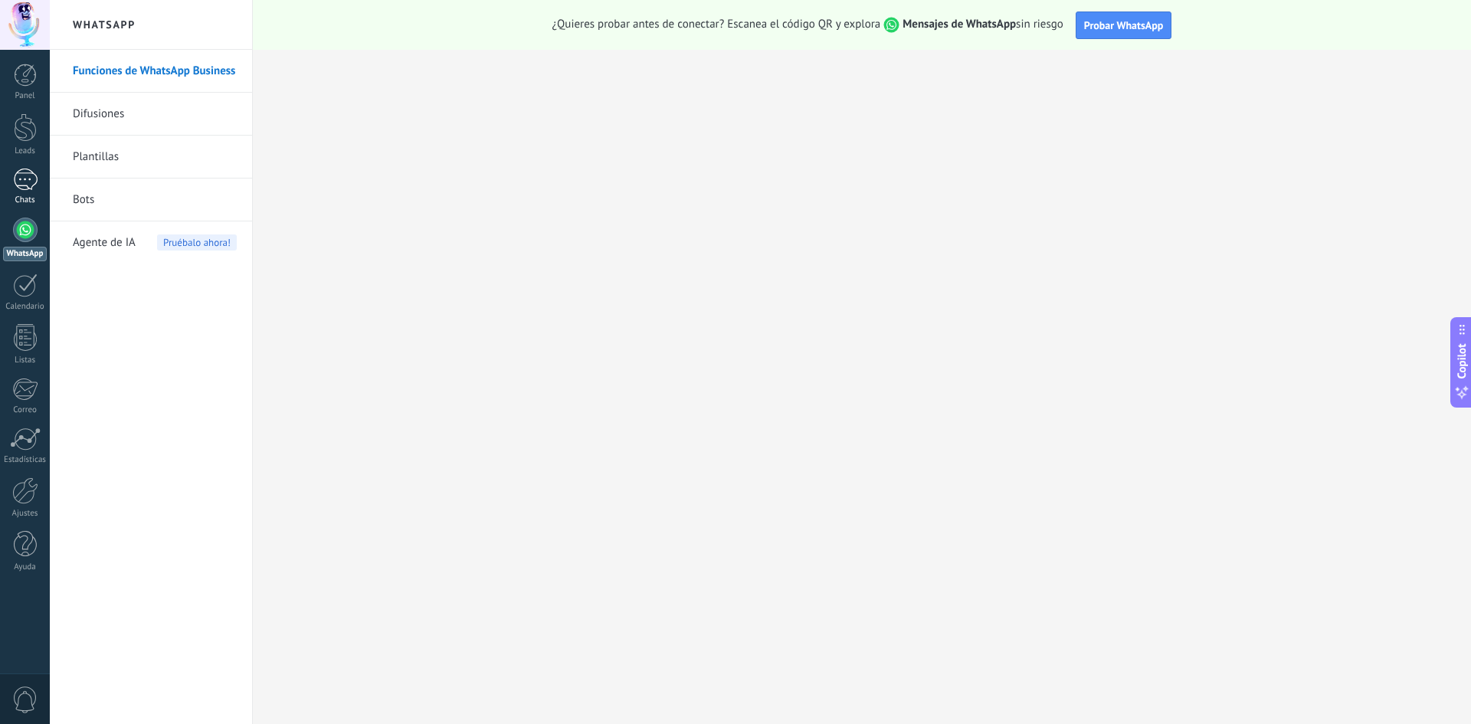
click at [21, 172] on div at bounding box center [25, 180] width 25 height 22
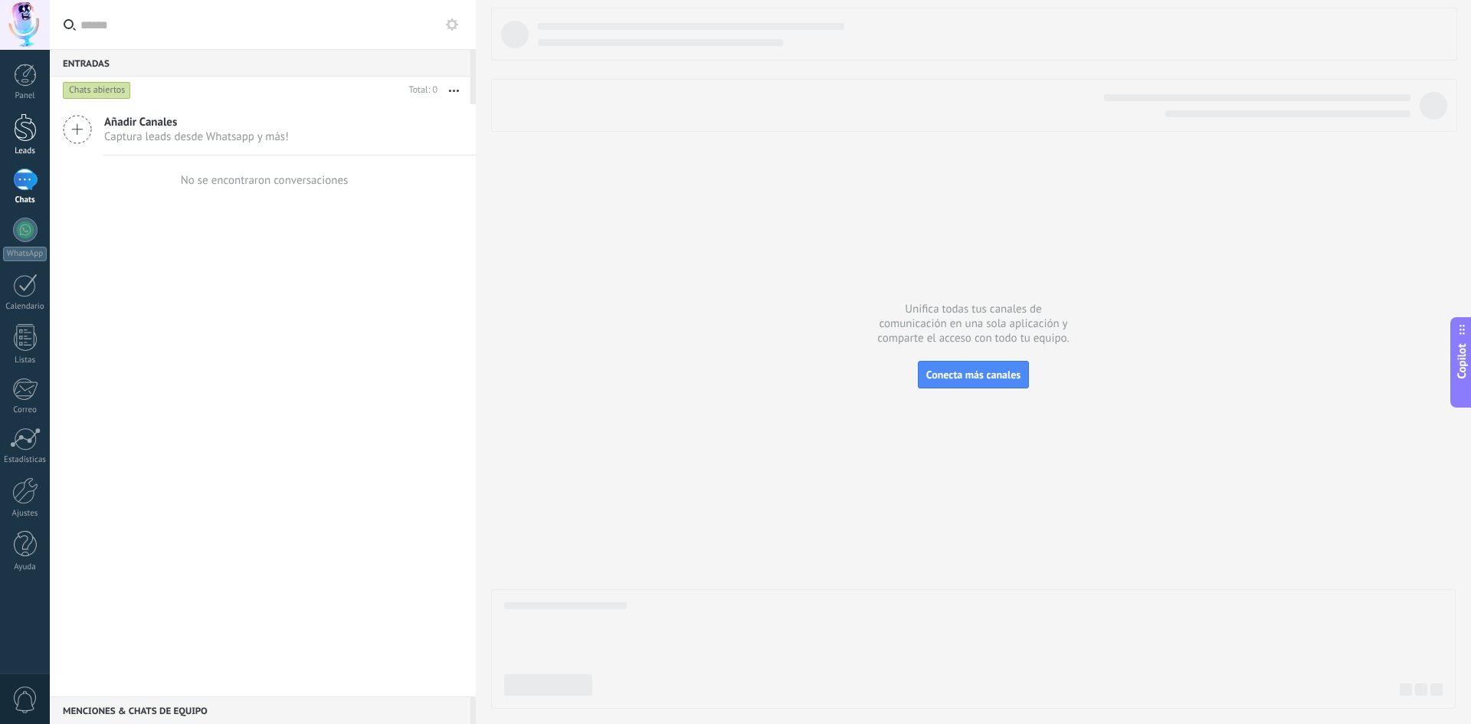
click at [26, 132] on div at bounding box center [25, 127] width 23 height 28
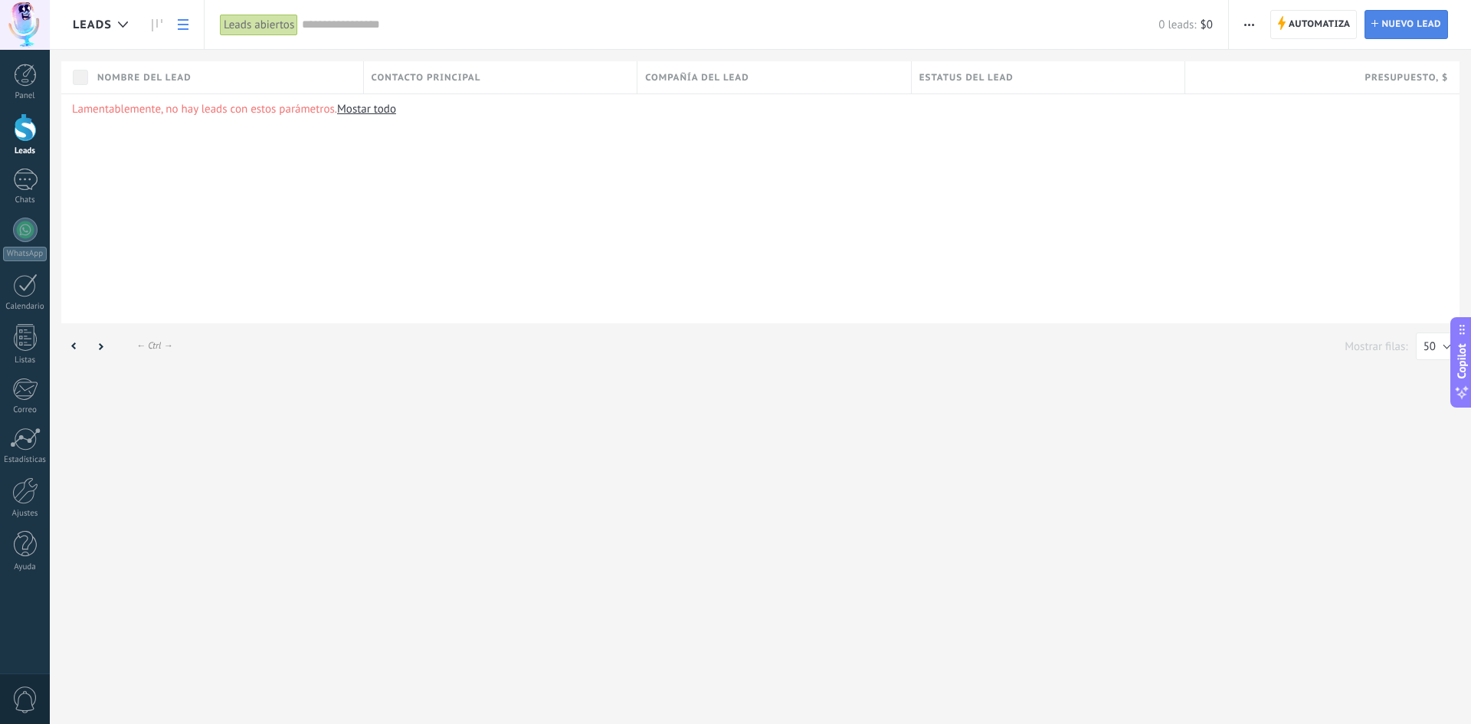
click at [1414, 37] on span "Nuevo lead" at bounding box center [1411, 25] width 60 height 28
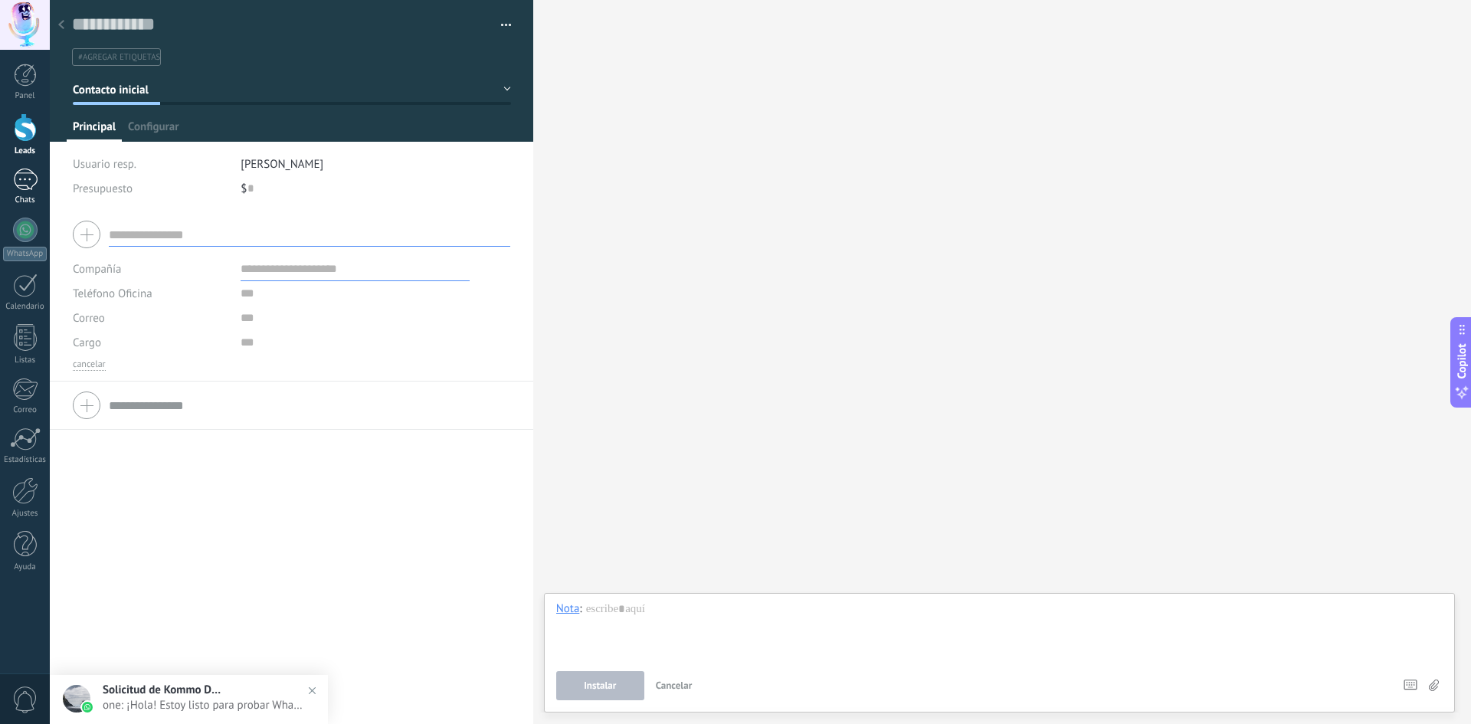
click at [23, 186] on div "1" at bounding box center [25, 180] width 25 height 22
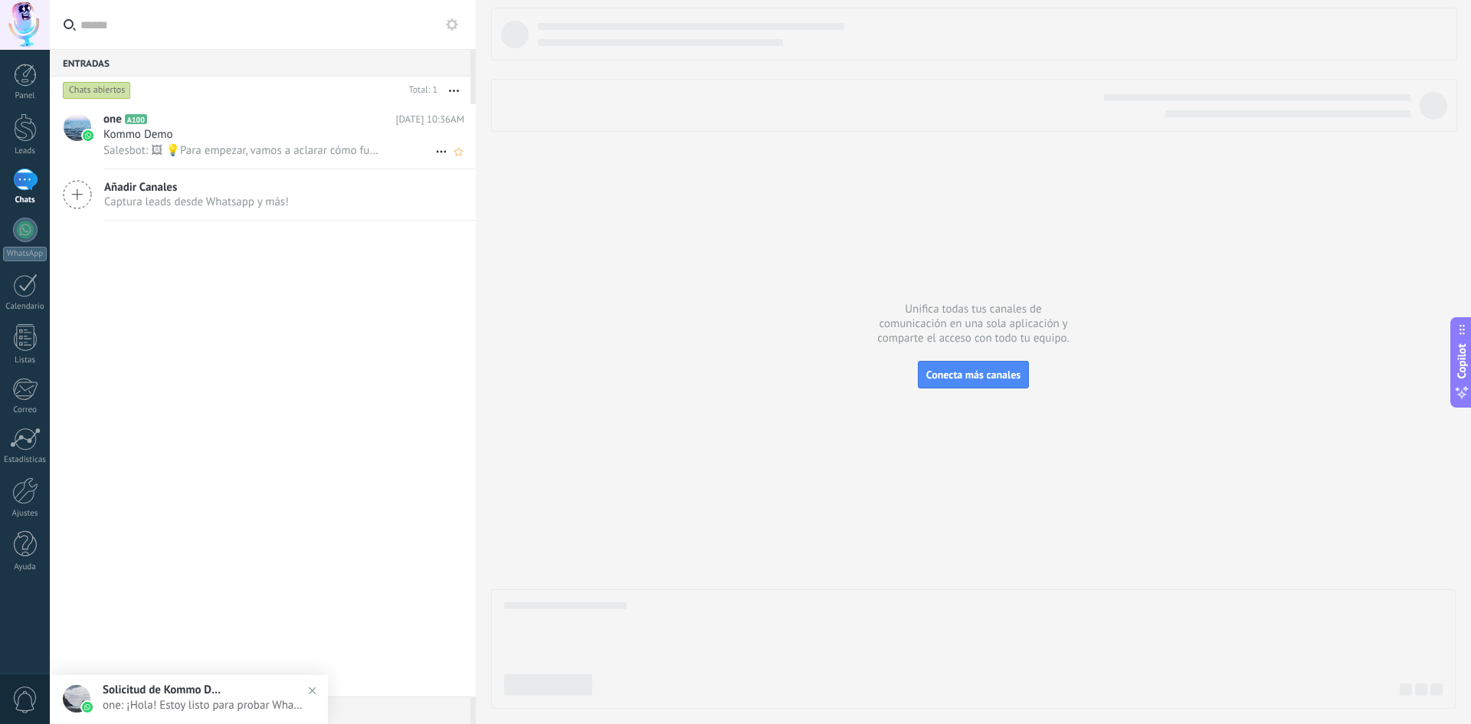
click at [253, 127] on div "Kommo Demo" at bounding box center [283, 134] width 361 height 15
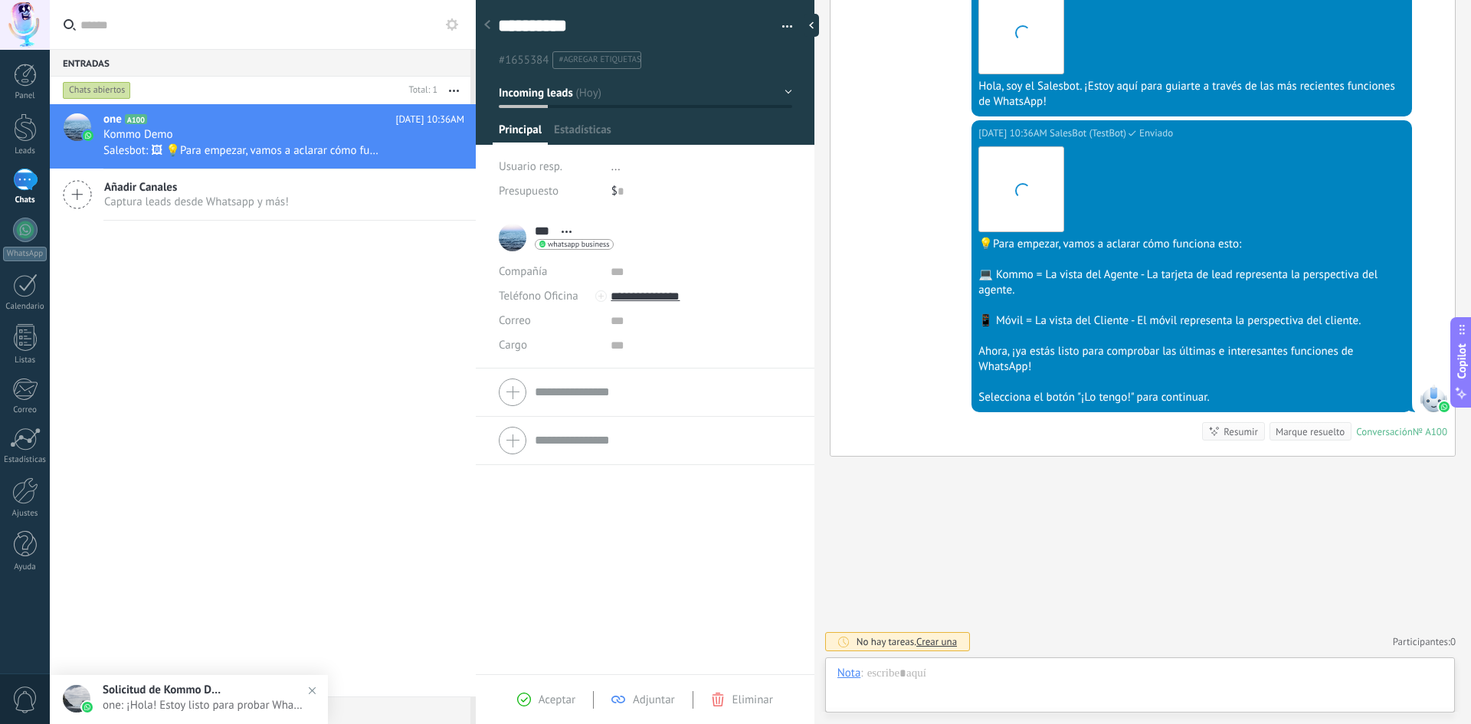
scroll to position [23, 0]
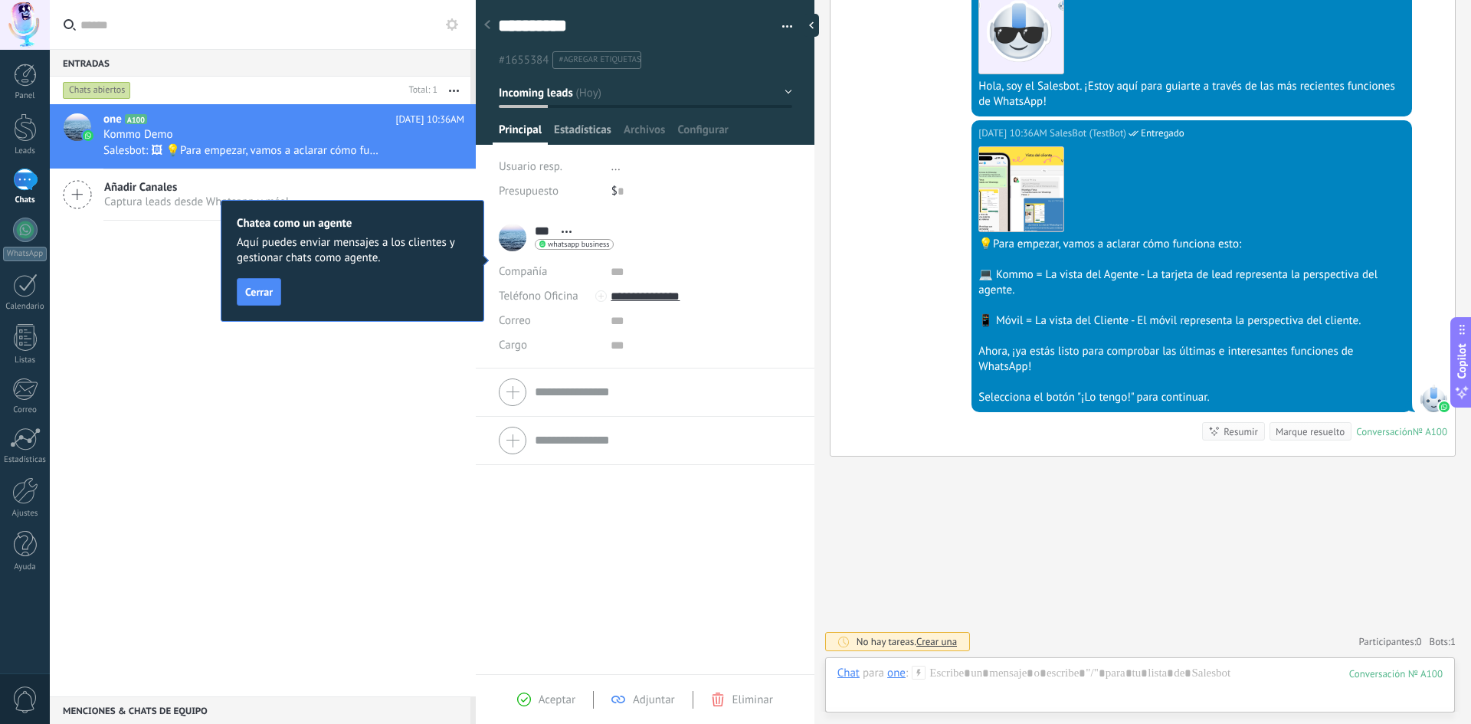
click at [575, 128] on span "Estadísticas" at bounding box center [582, 134] width 57 height 22
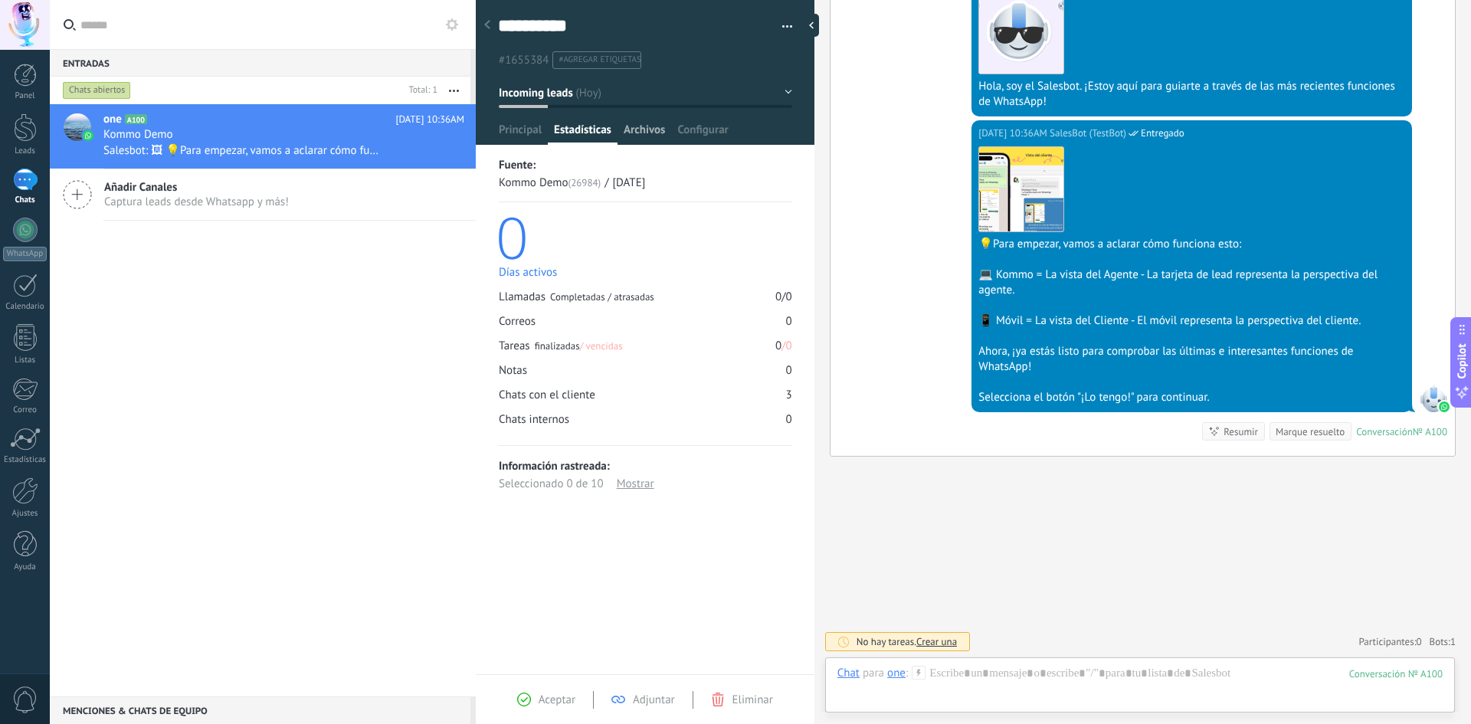
click at [660, 129] on span "Archivos" at bounding box center [644, 134] width 41 height 22
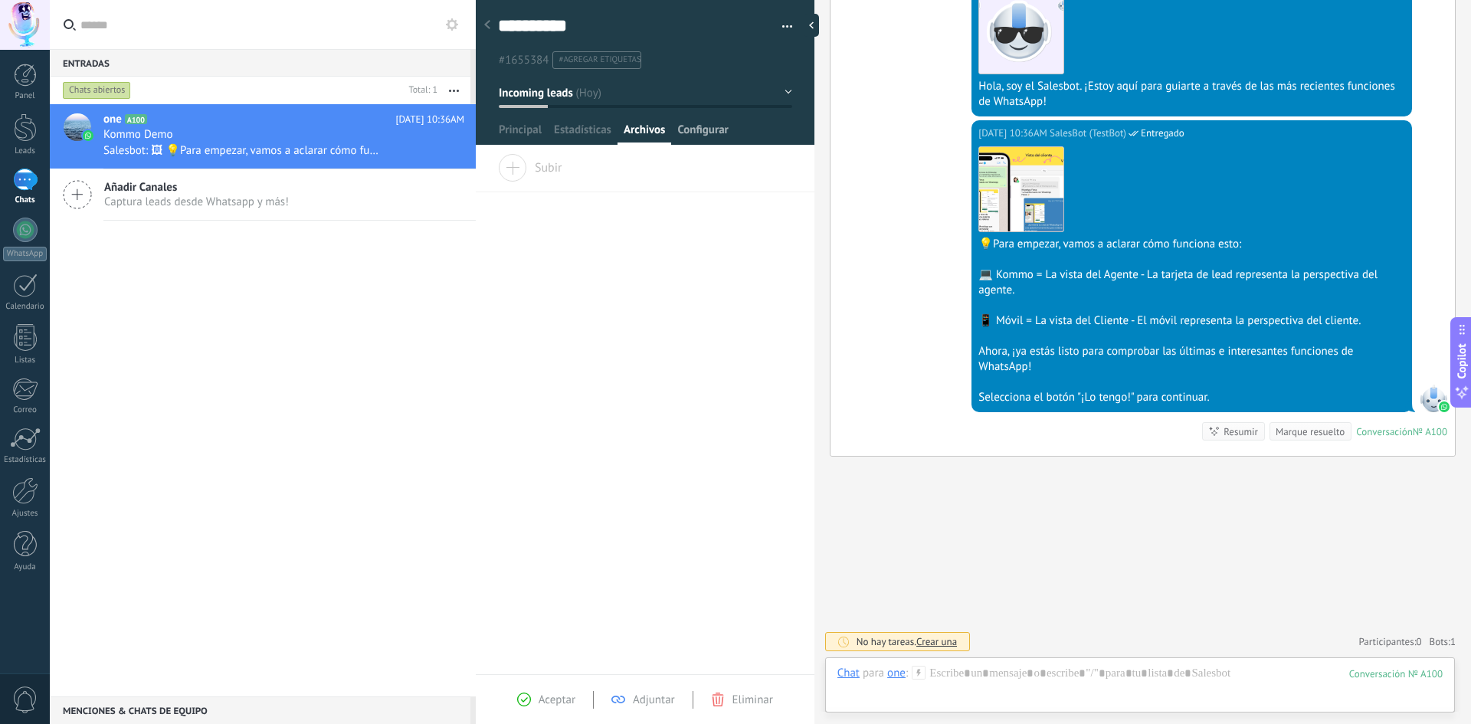
click at [722, 136] on span "Configurar" at bounding box center [702, 134] width 51 height 22
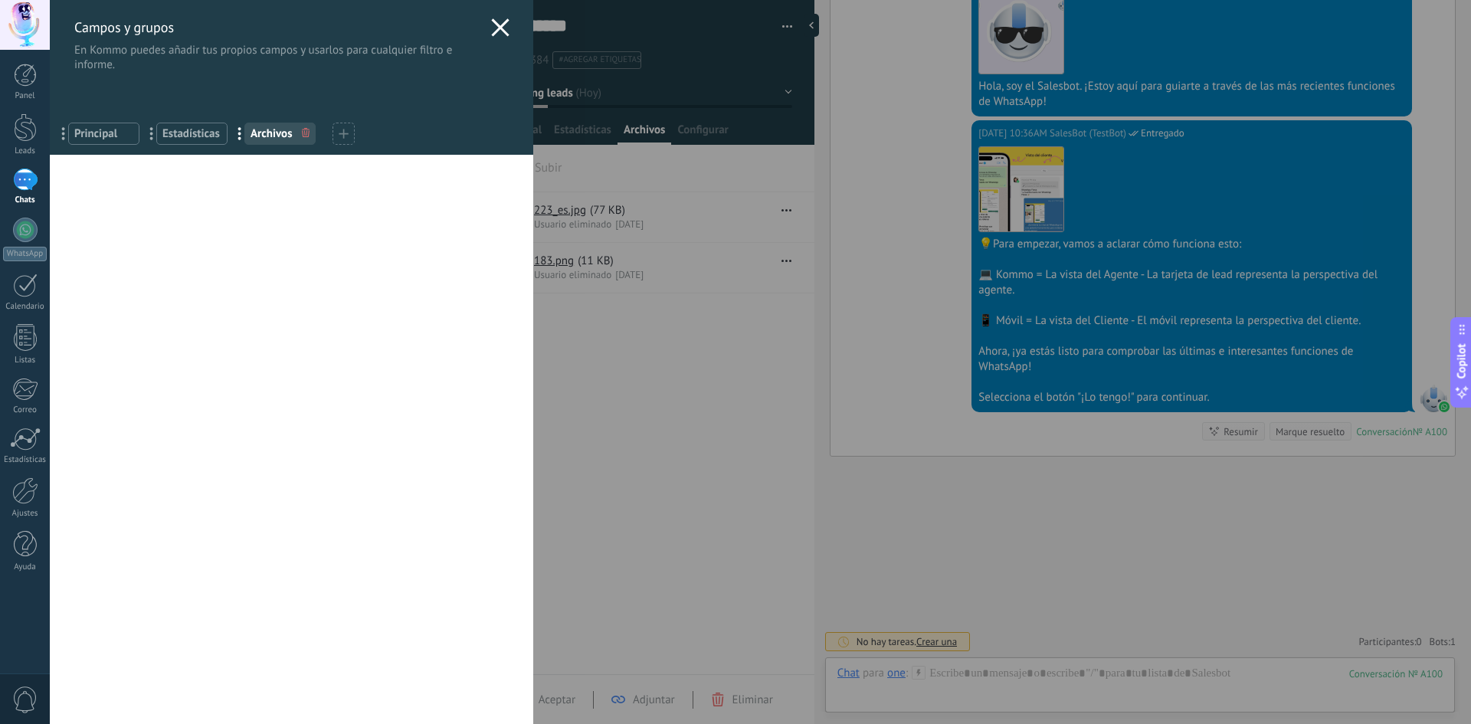
click at [491, 28] on icon at bounding box center [500, 27] width 18 height 18
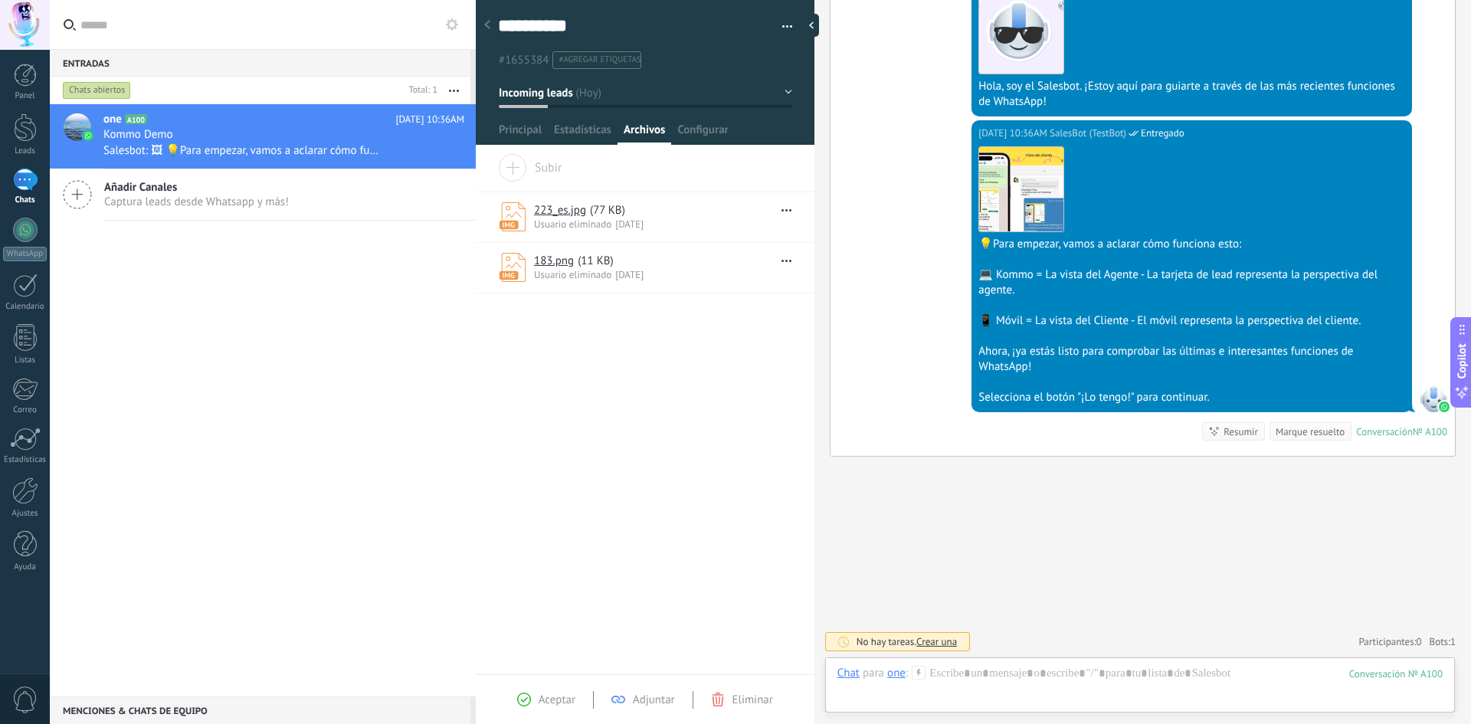
click at [662, 224] on div "Usuario eliminado [DATE]" at bounding box center [654, 224] width 240 height 13
click at [656, 265] on div "183.png ( 11 KB )" at bounding box center [654, 261] width 240 height 15
click at [555, 264] on link "183.png" at bounding box center [554, 261] width 40 height 15
click at [815, 23] on div at bounding box center [815, 25] width 23 height 23
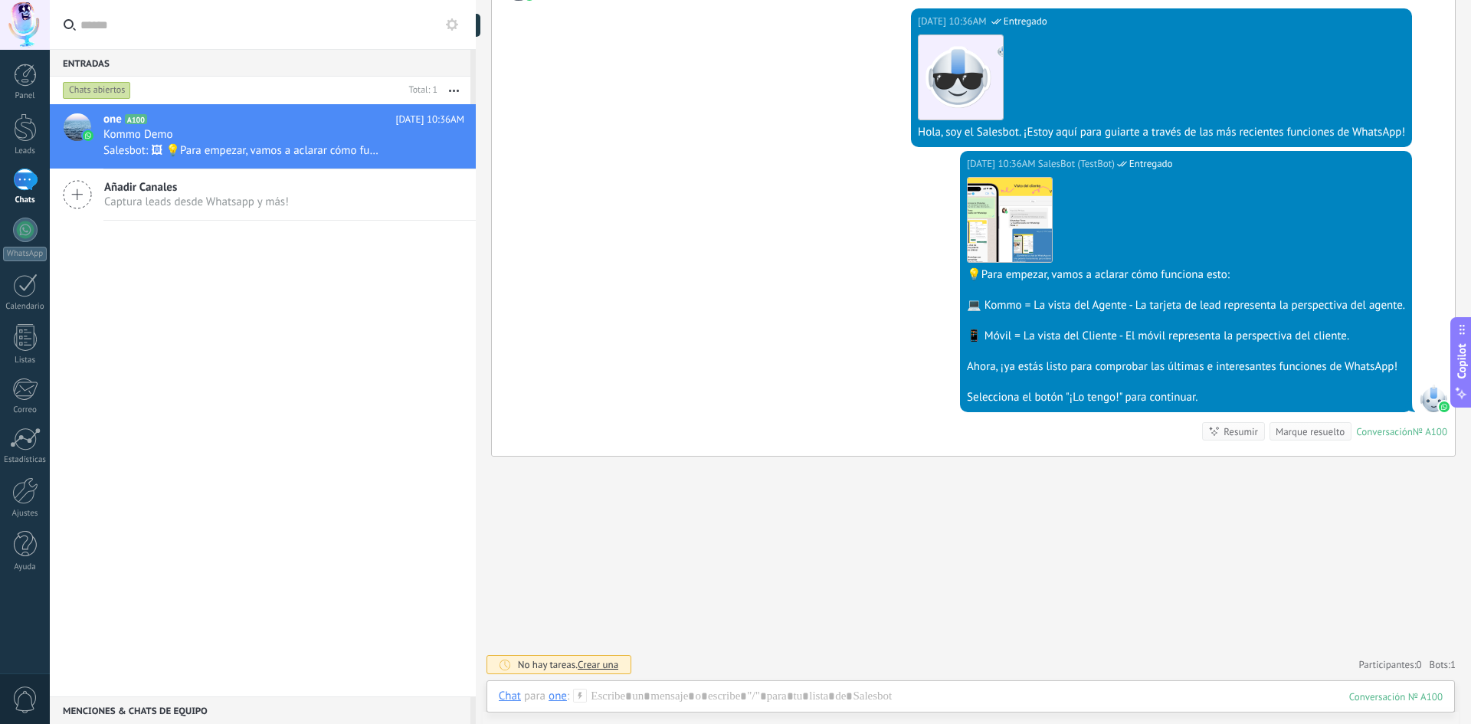
scroll to position [291, 0]
click at [486, 29] on div at bounding box center [484, 25] width 23 height 23
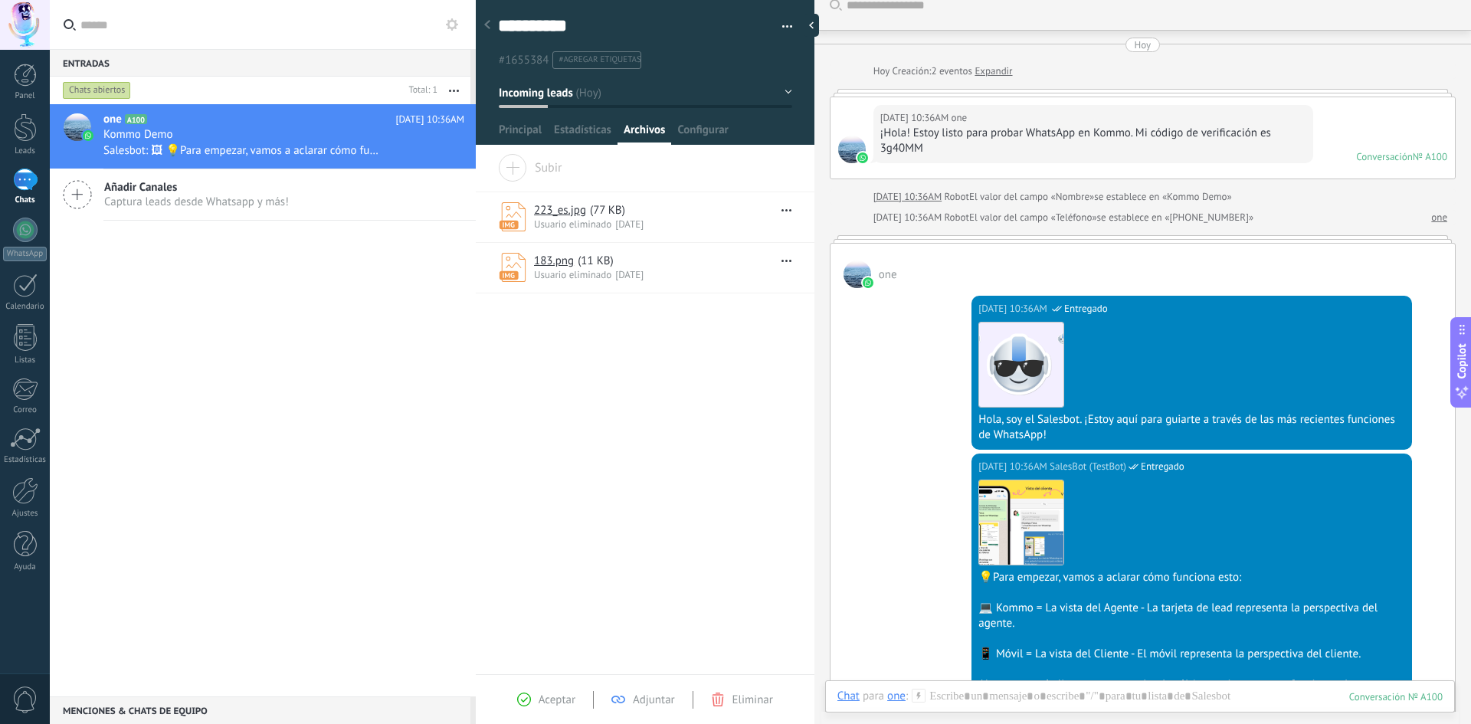
scroll to position [0, 0]
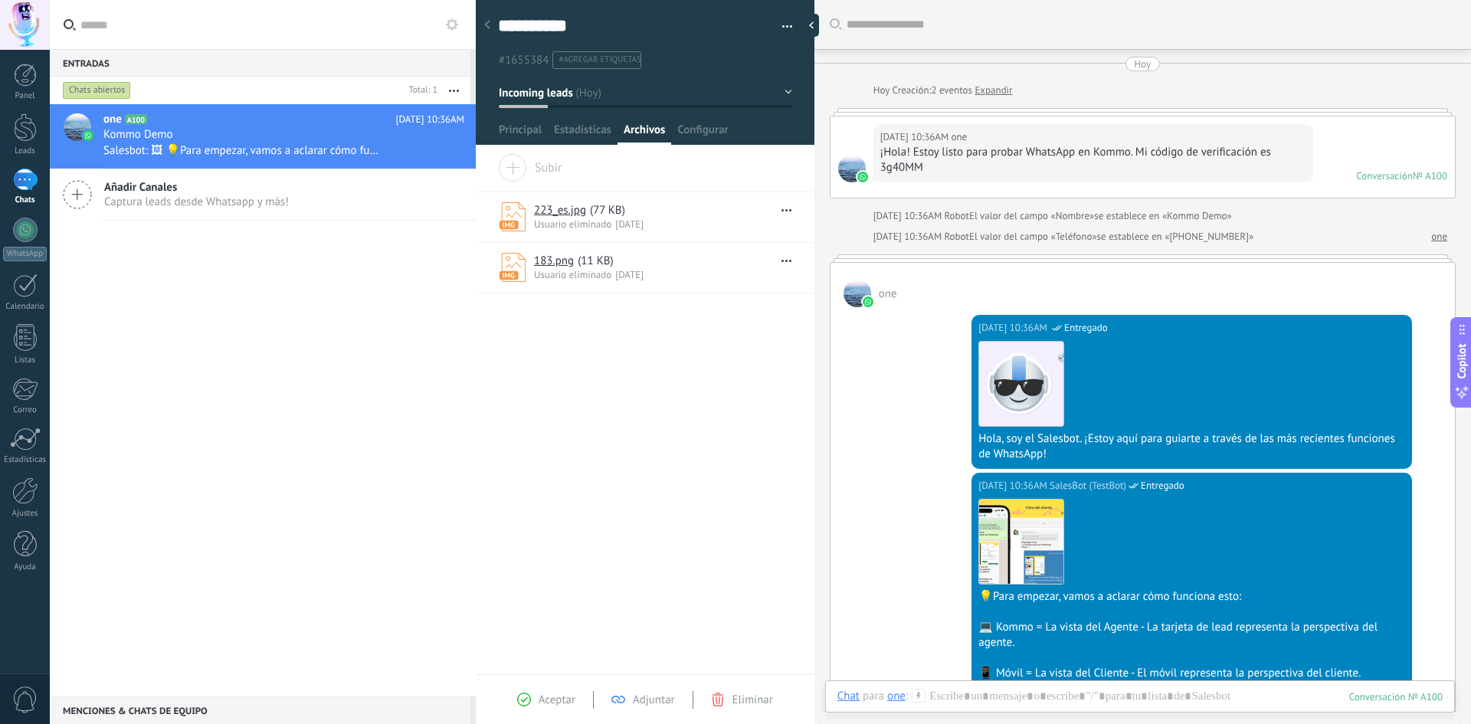
click at [486, 20] on div at bounding box center [486, 26] width 21 height 30
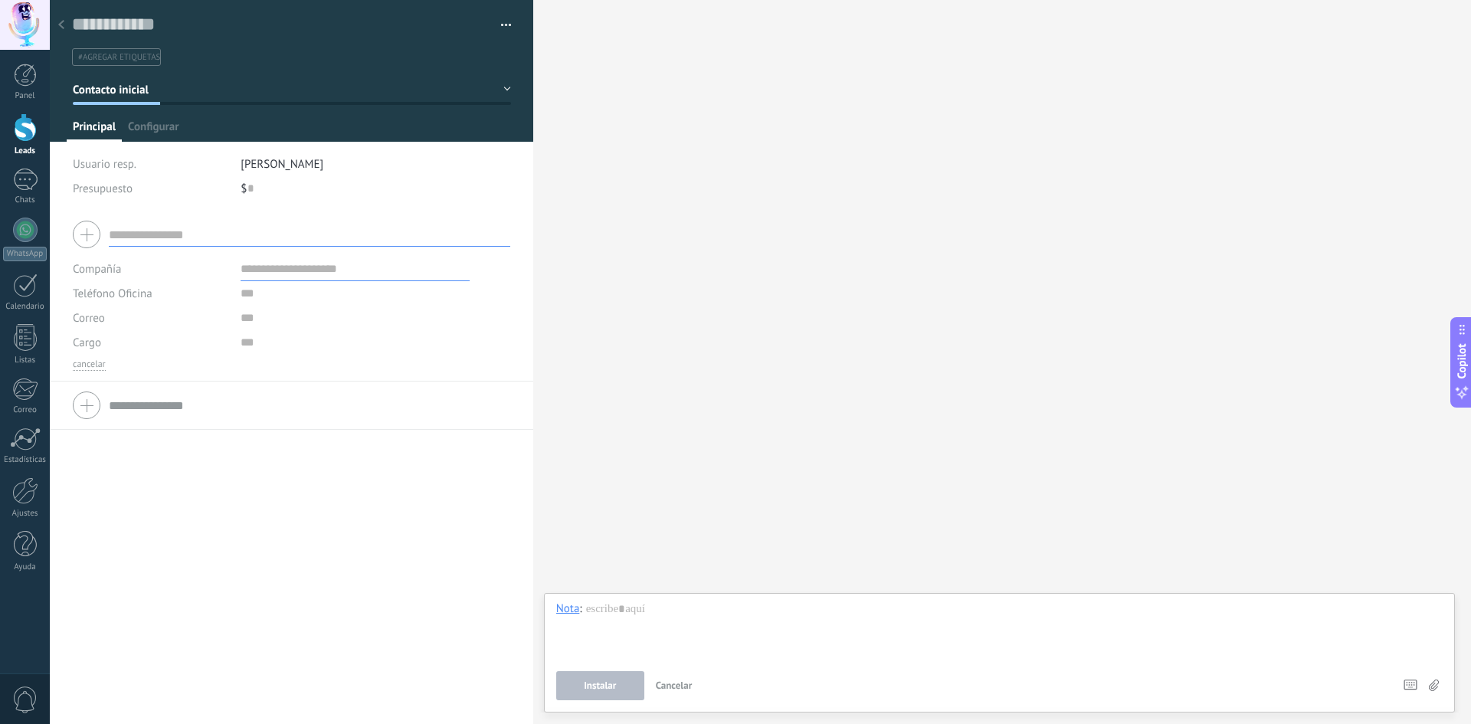
click at [60, 20] on div at bounding box center [61, 26] width 21 height 30
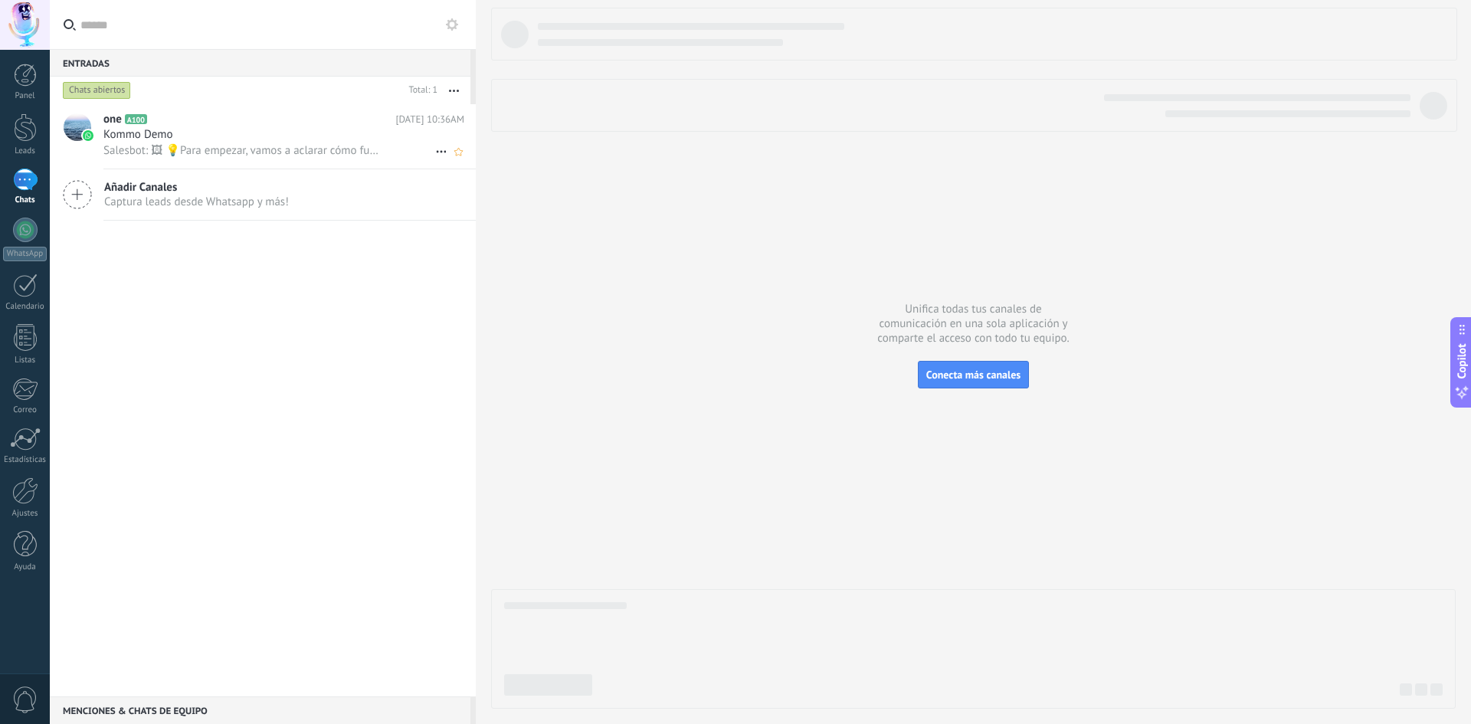
click at [172, 124] on h2 "one A100" at bounding box center [249, 119] width 292 height 15
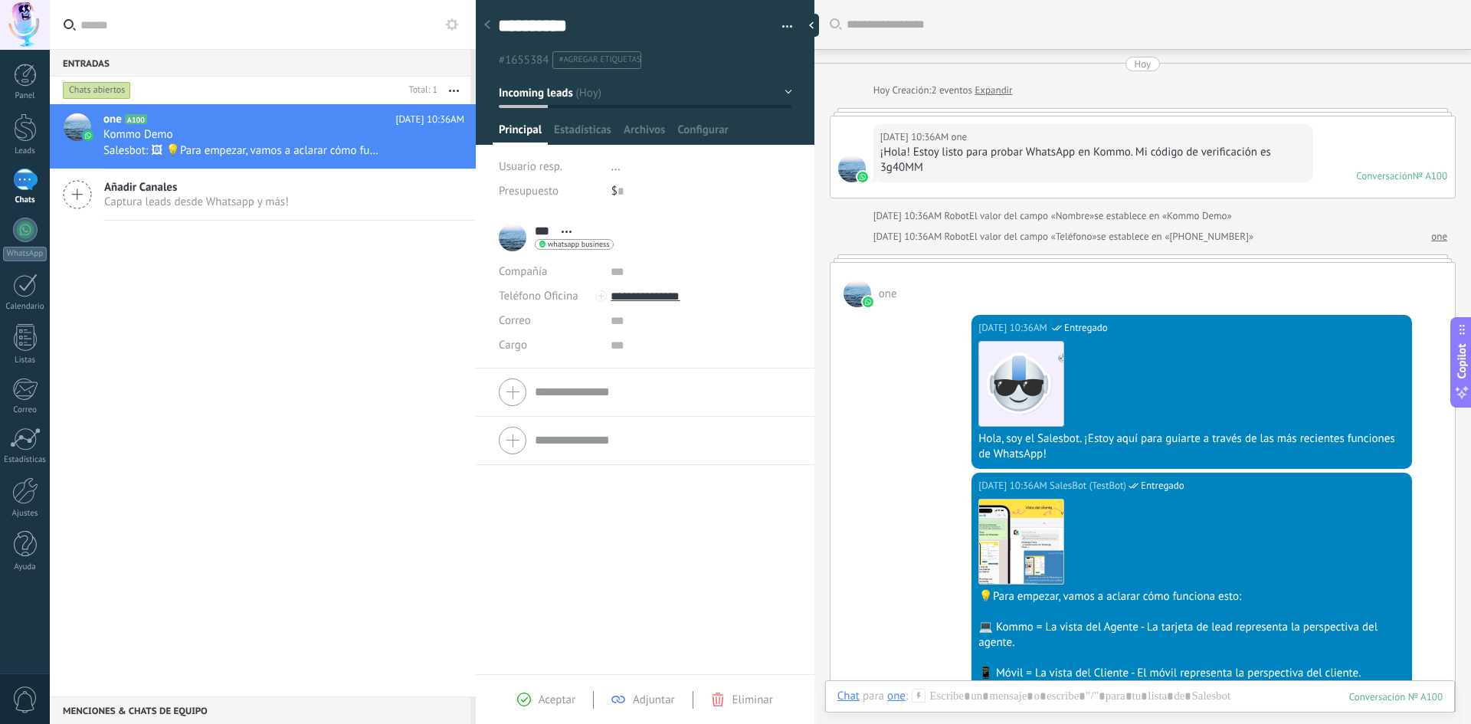
scroll to position [77, 0]
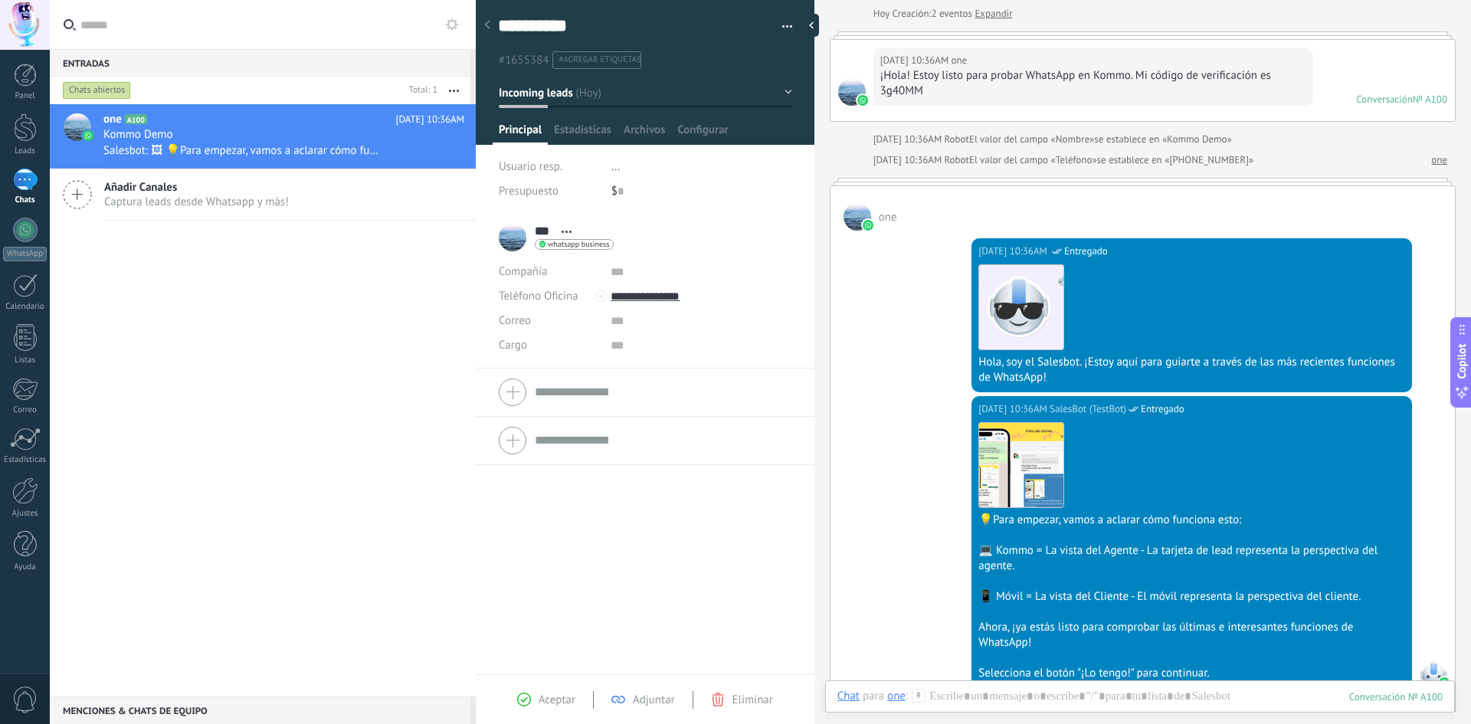
click at [537, 699] on div "Aceptar" at bounding box center [546, 699] width 58 height 14
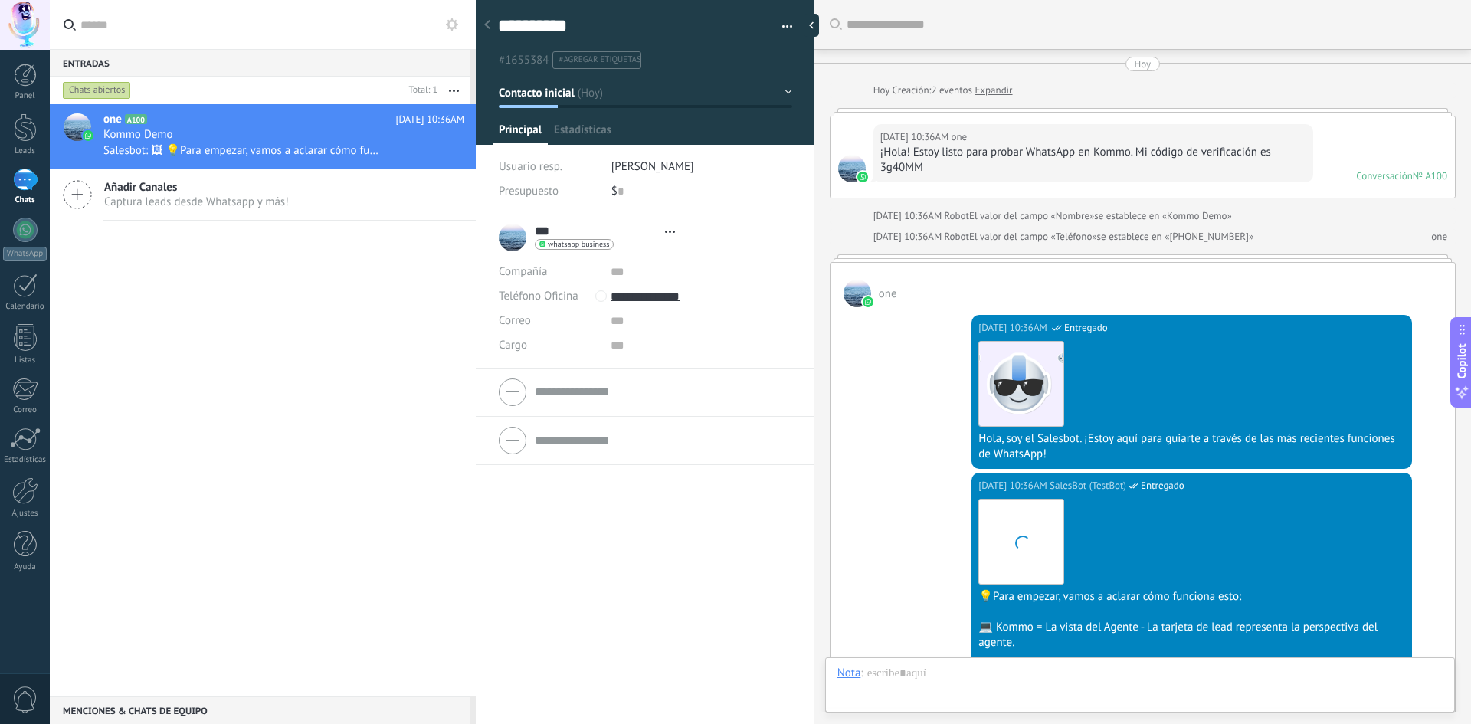
type textarea "**********"
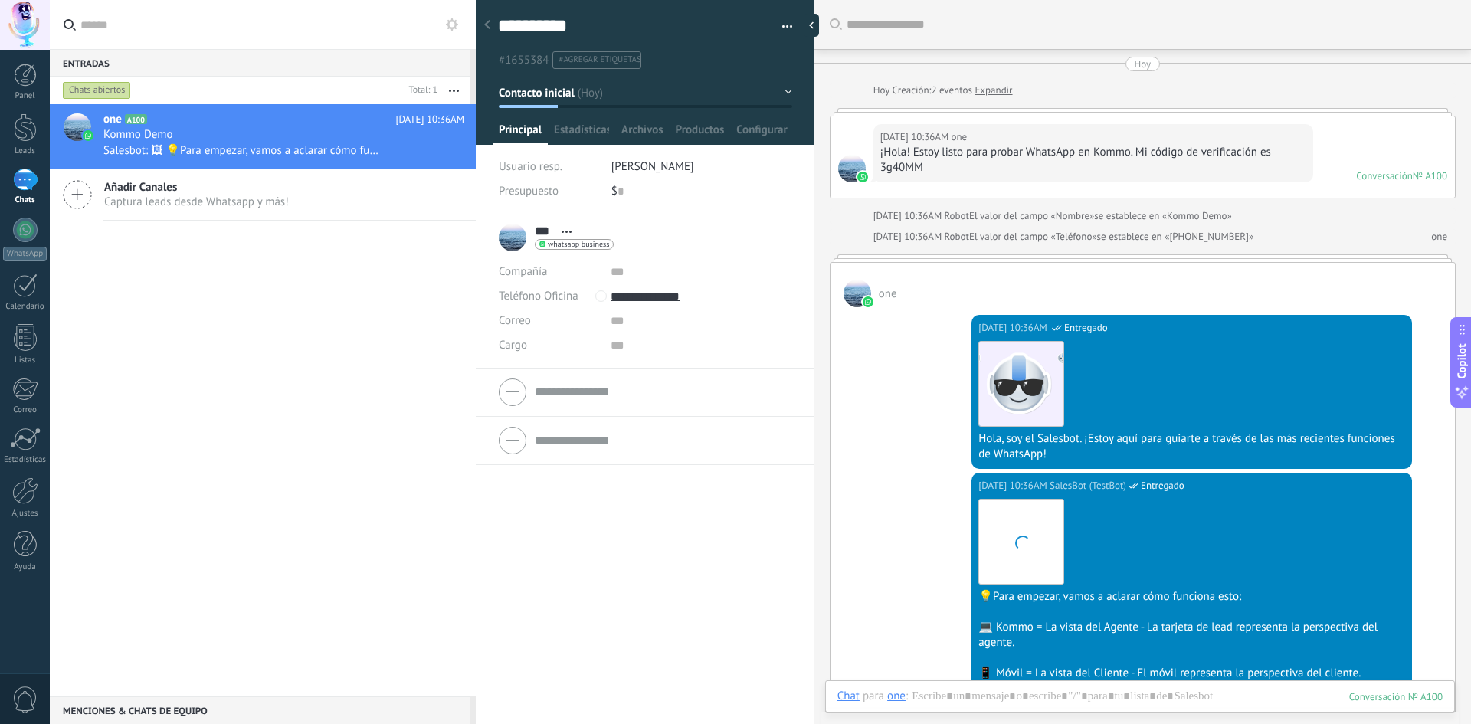
scroll to position [23, 0]
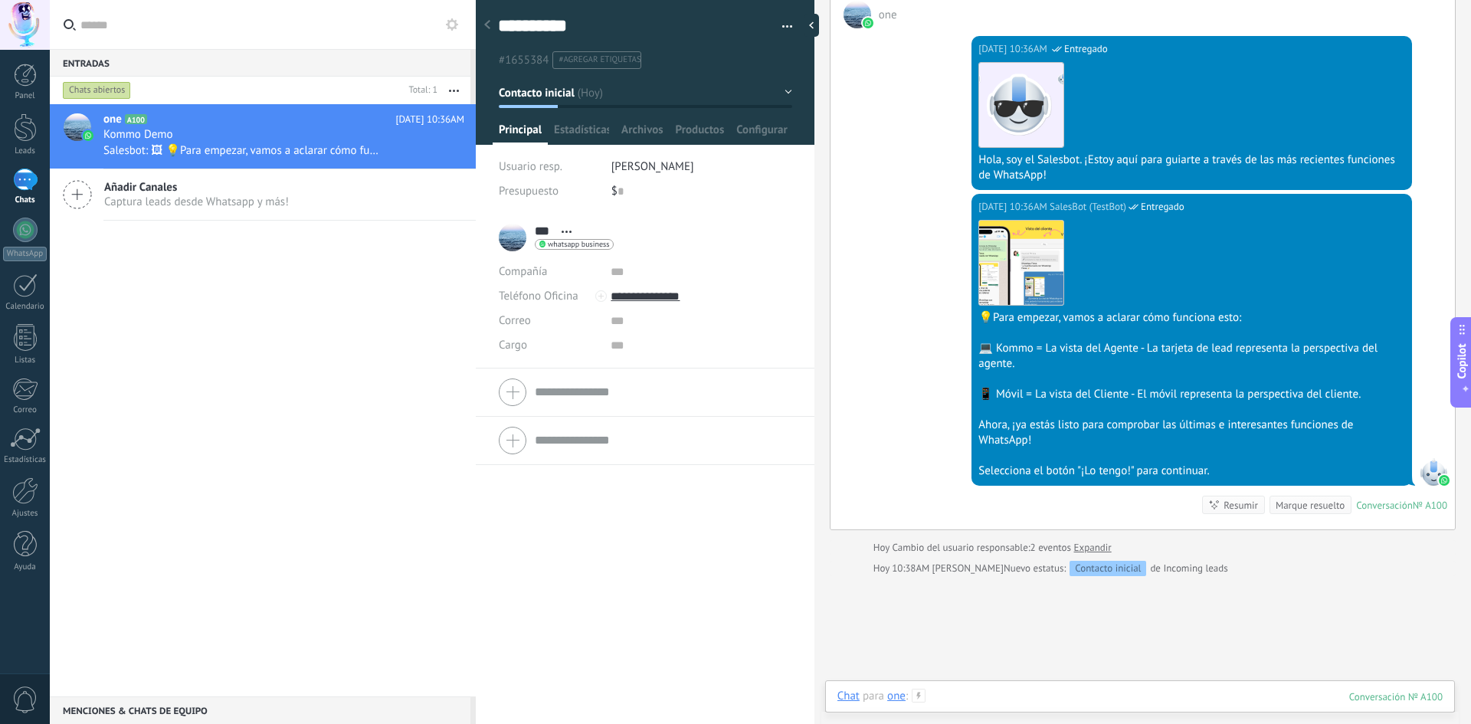
click at [985, 696] on div at bounding box center [1139, 712] width 605 height 46
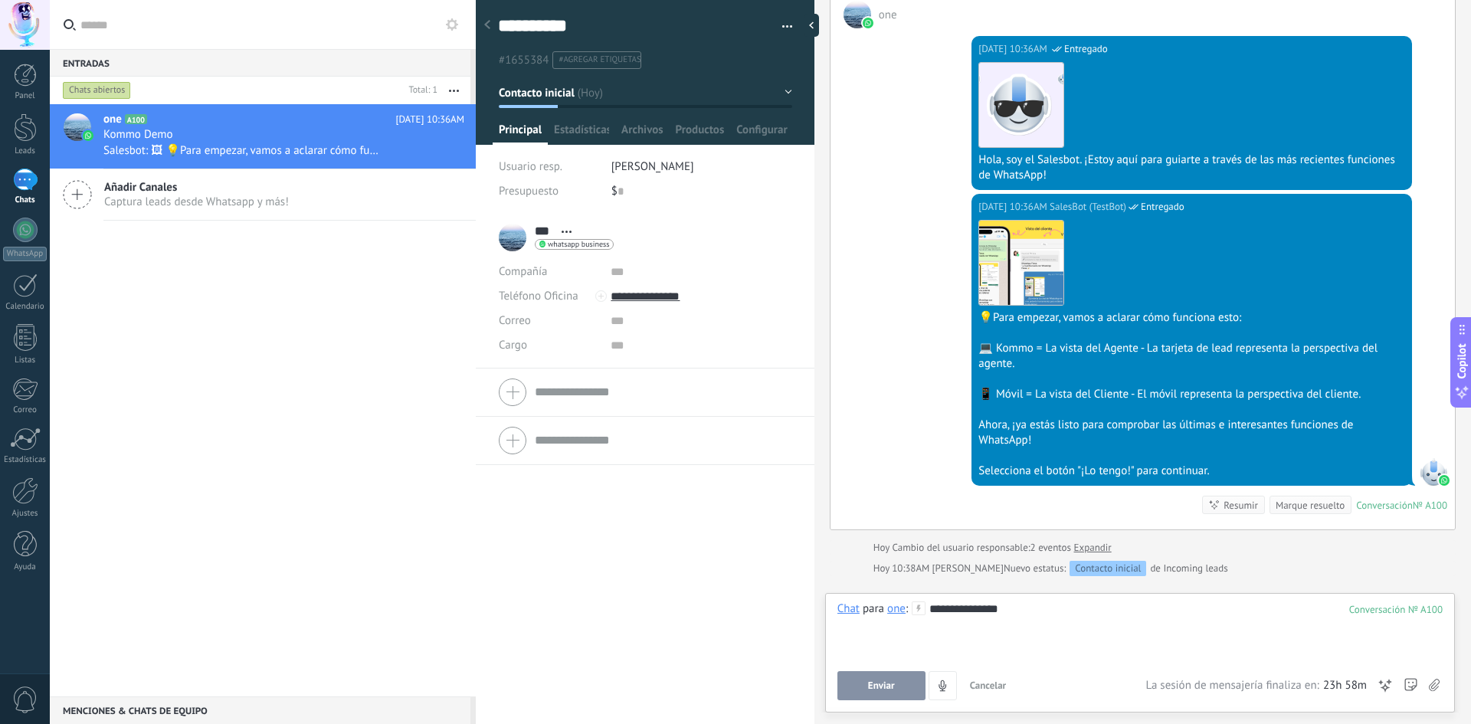
click at [908, 679] on button "Enviar" at bounding box center [881, 685] width 88 height 29
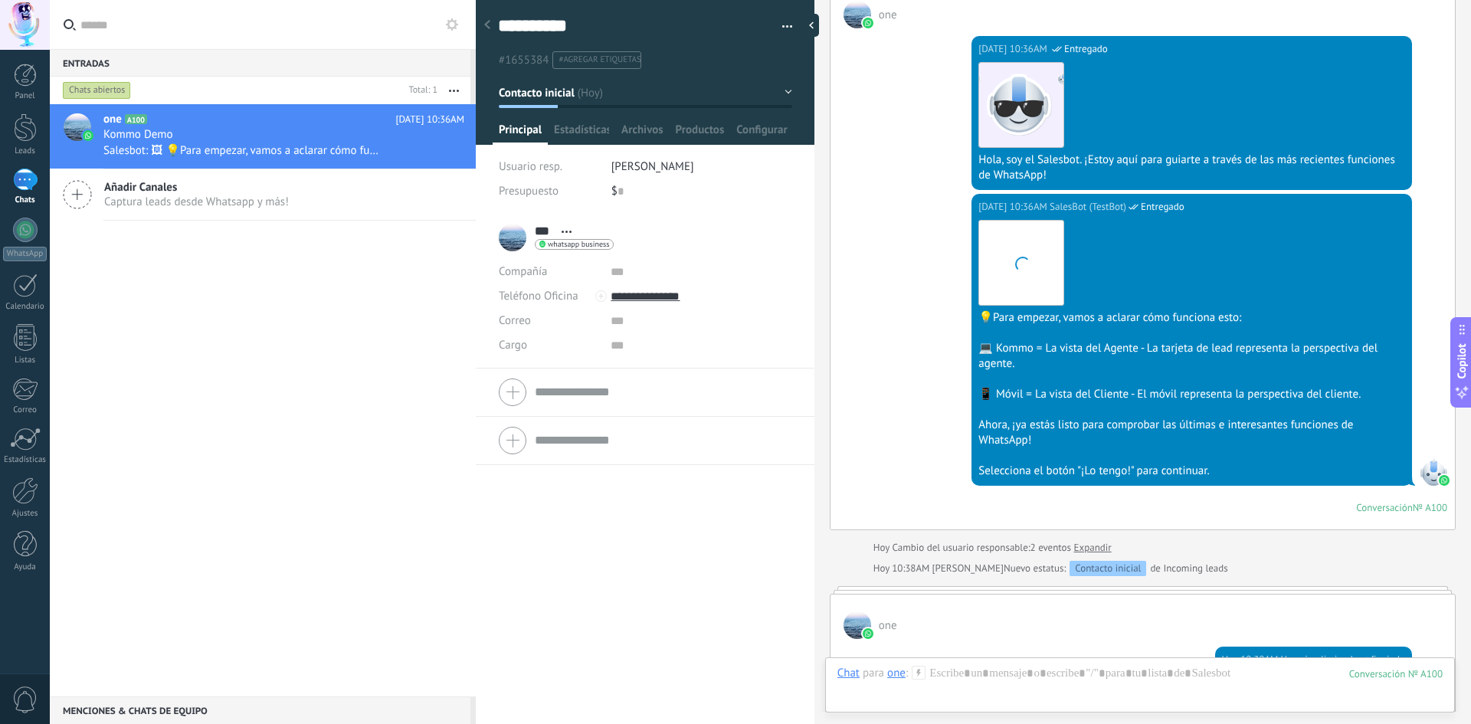
scroll to position [556, 0]
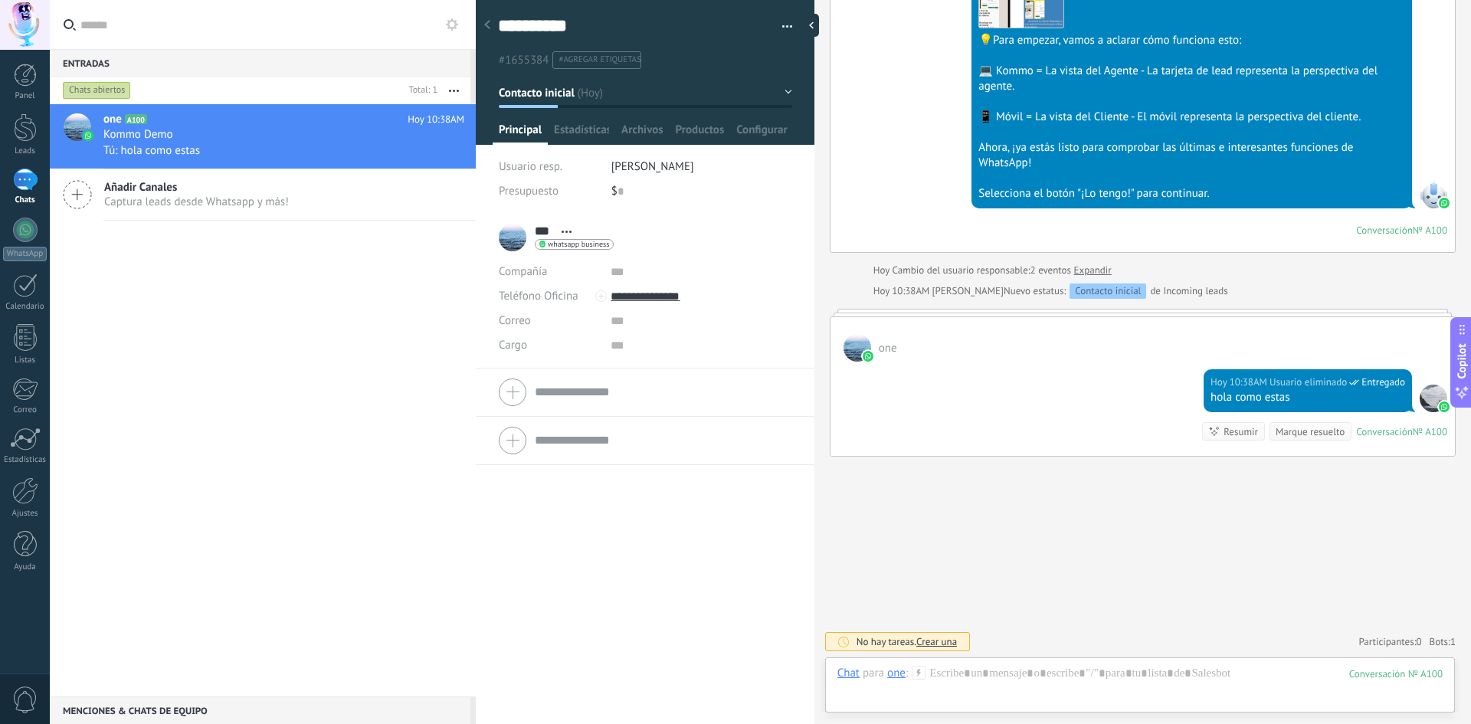
click at [25, 111] on div "Panel Leads 1 Chats WhatsApp Clientes" at bounding box center [25, 326] width 50 height 524
click at [25, 119] on div at bounding box center [25, 127] width 23 height 28
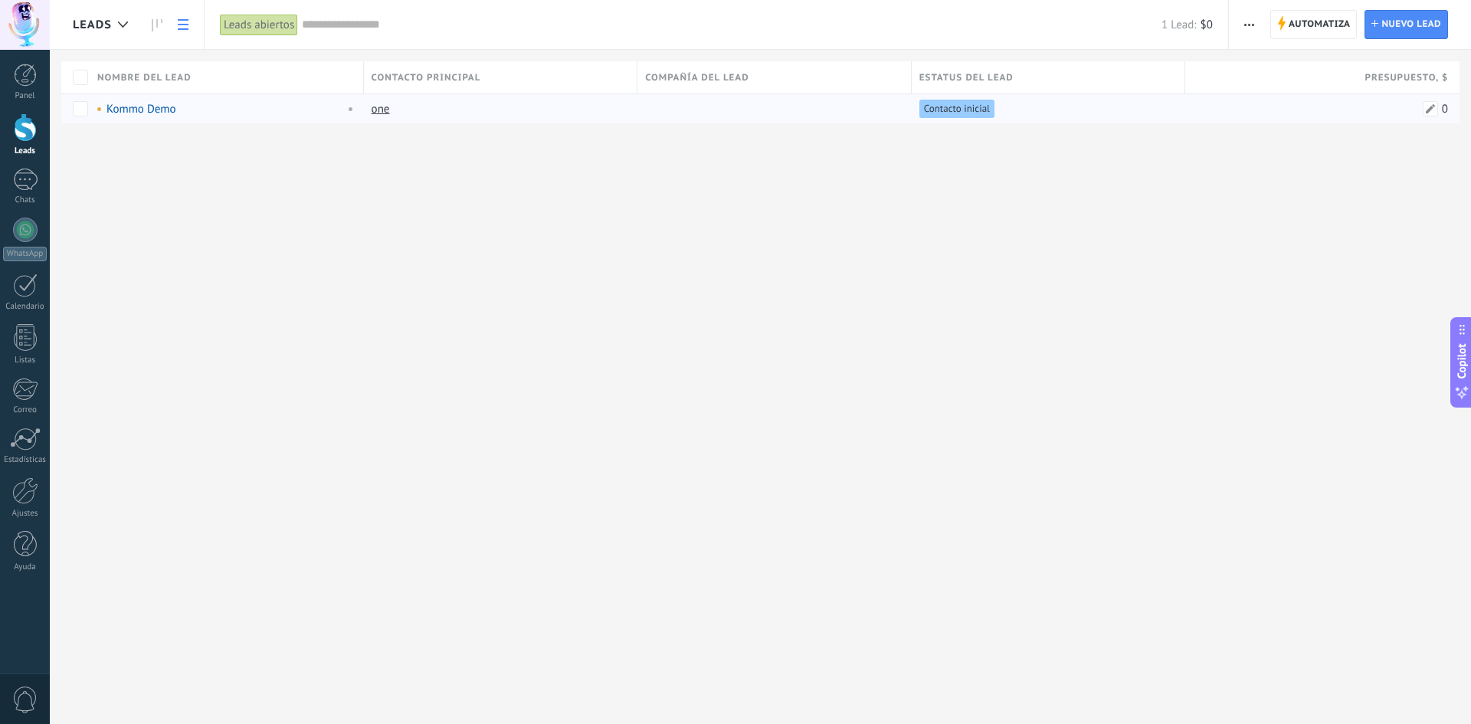
click at [1447, 110] on span "0" at bounding box center [1445, 109] width 6 height 15
click at [565, 273] on div "Leads Automatiza Nueva difusión Editar embudo Imprimir Ajustes de la lista Impo…" at bounding box center [760, 362] width 1421 height 724
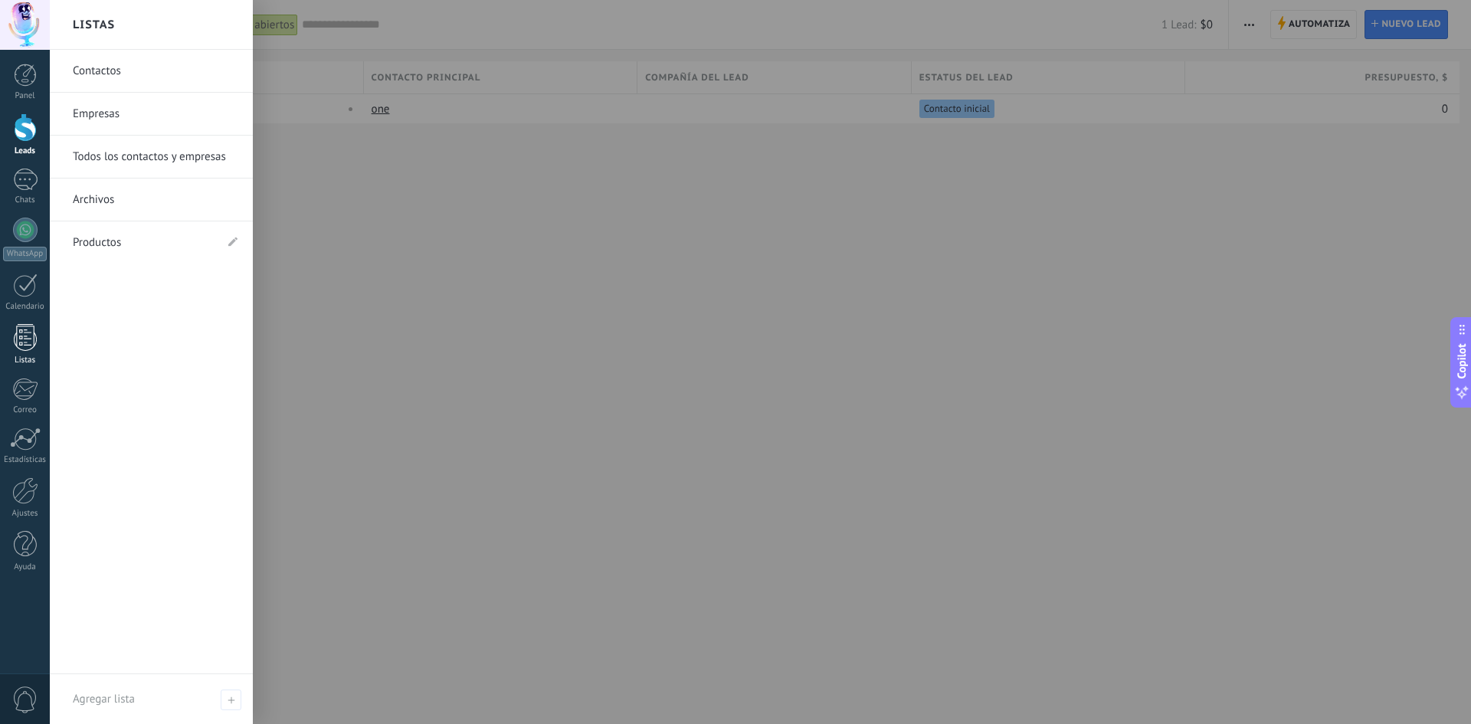
click at [26, 340] on div at bounding box center [25, 337] width 23 height 27
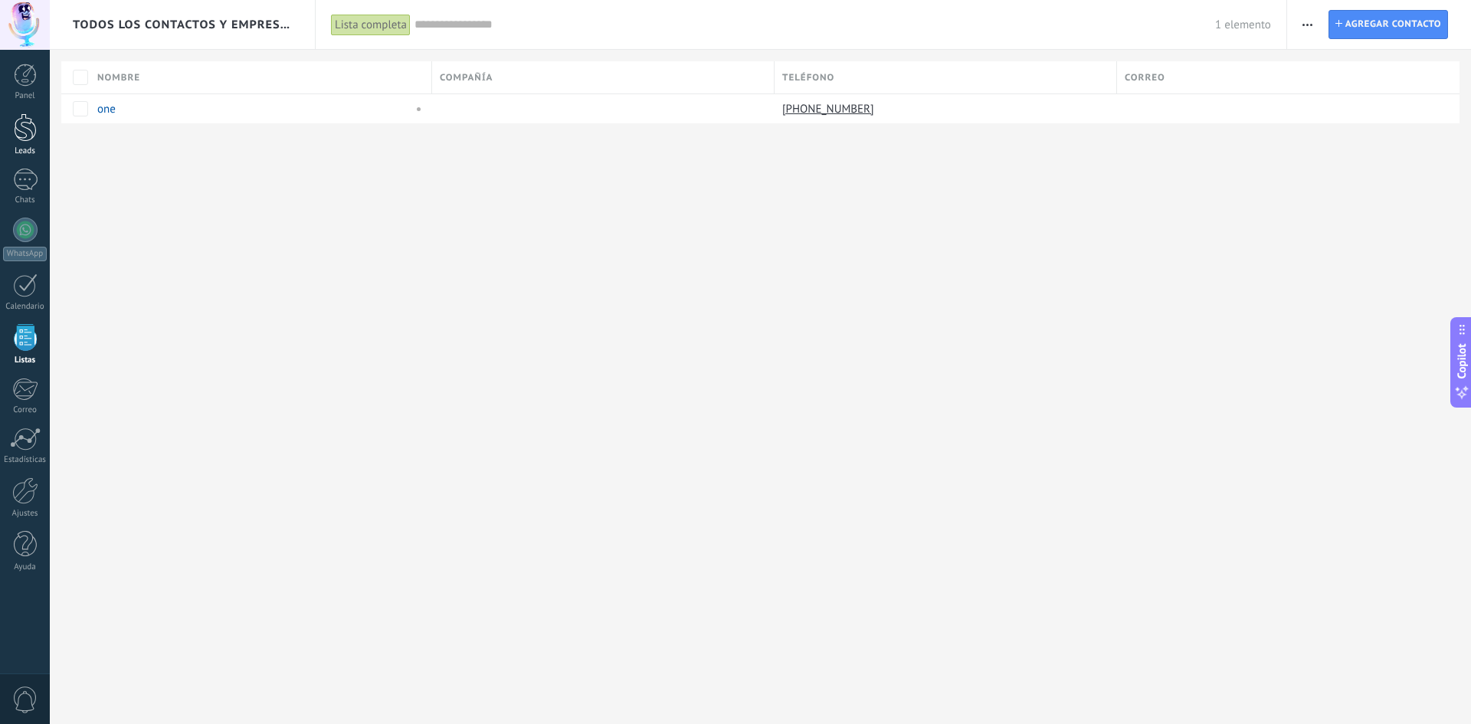
click at [20, 119] on div at bounding box center [25, 127] width 23 height 28
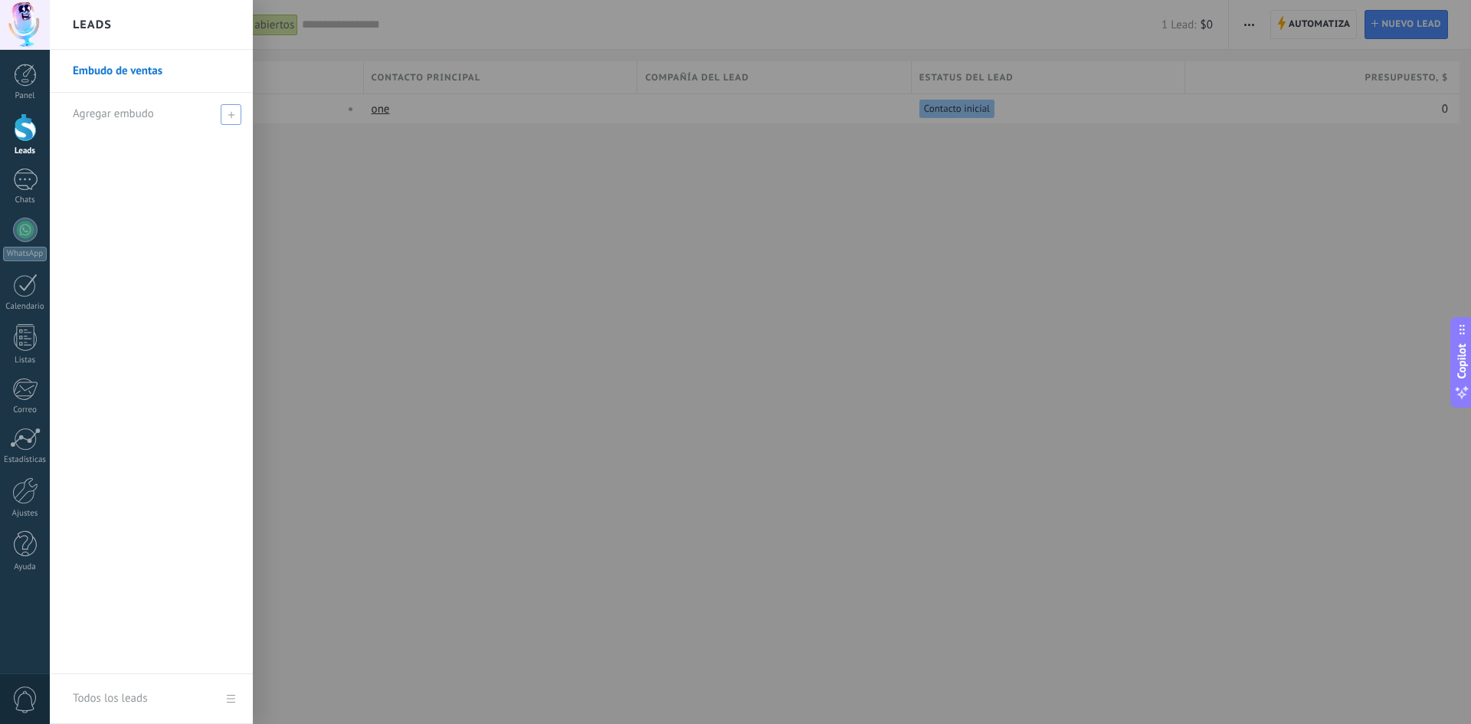
click at [231, 111] on use at bounding box center [231, 114] width 7 height 7
click at [144, 103] on input "text" at bounding box center [145, 114] width 144 height 25
click at [156, 108] on input "text" at bounding box center [145, 114] width 144 height 25
type input "********"
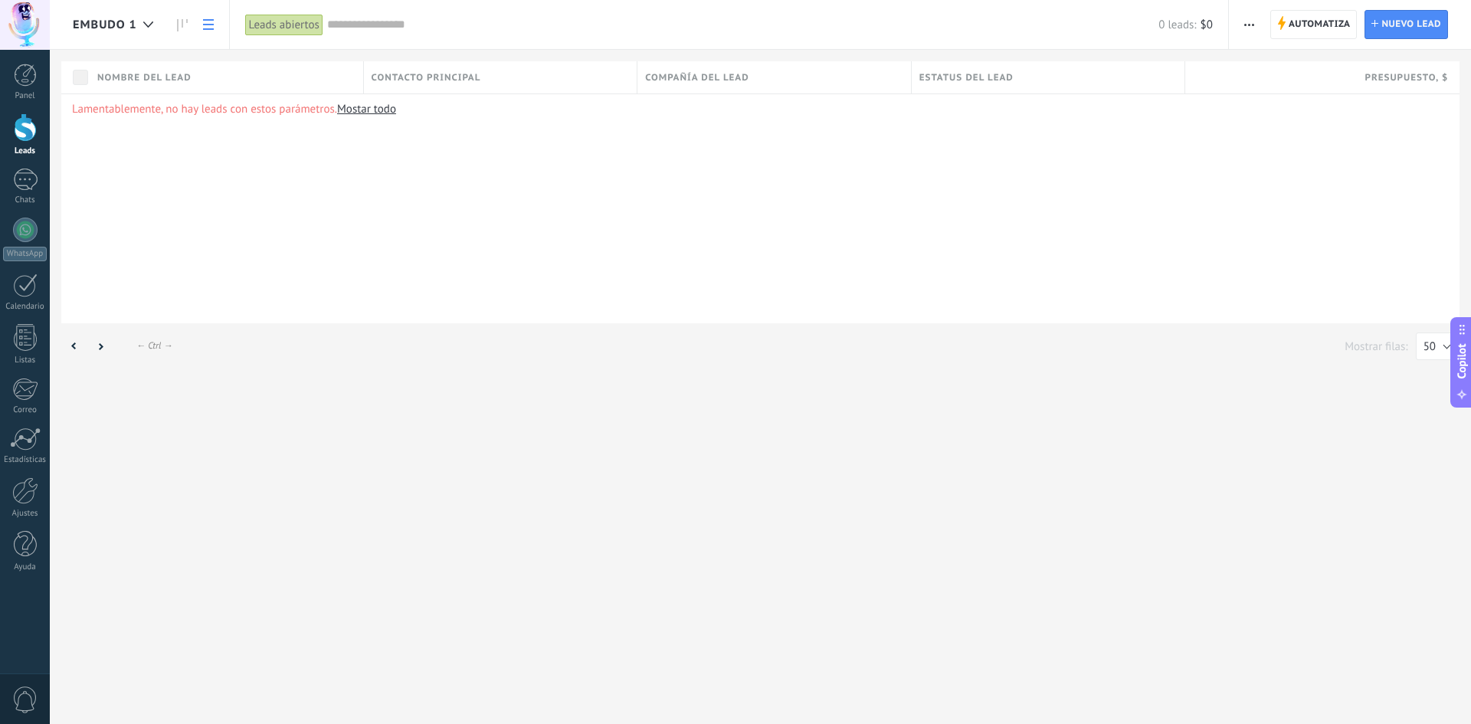
click at [376, 110] on link "Mostar todo" at bounding box center [366, 109] width 59 height 15
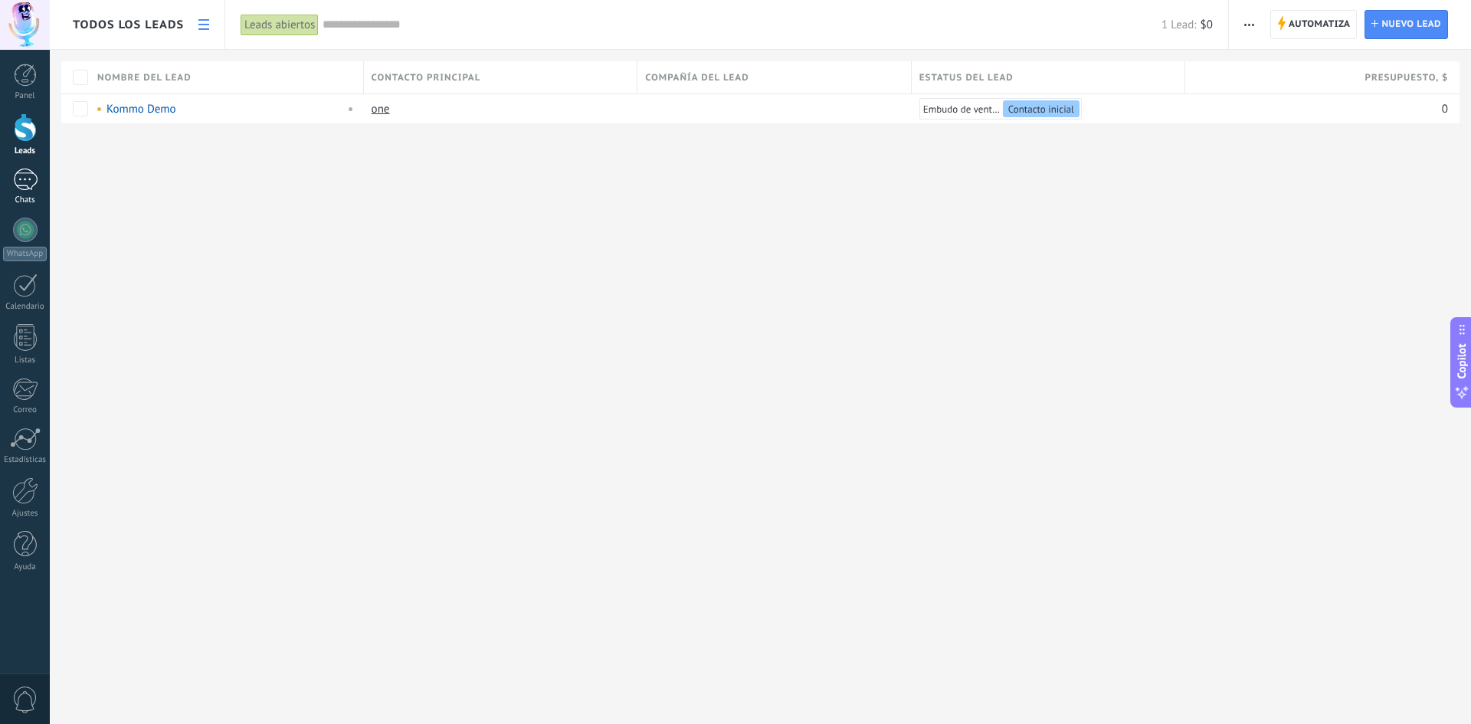
click at [19, 176] on div "1" at bounding box center [25, 180] width 25 height 22
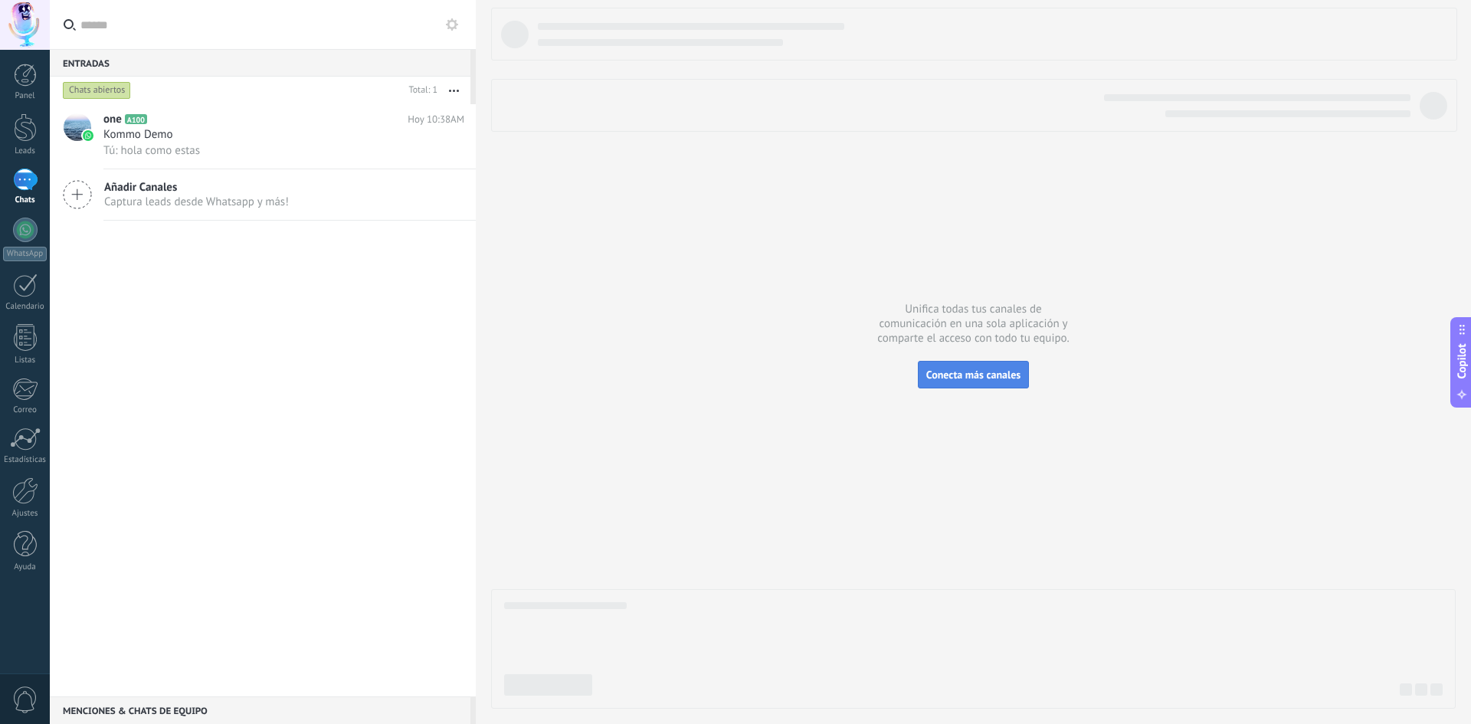
click at [961, 368] on button "Conecta más canales" at bounding box center [973, 375] width 111 height 28
